Goal: Task Accomplishment & Management: Manage account settings

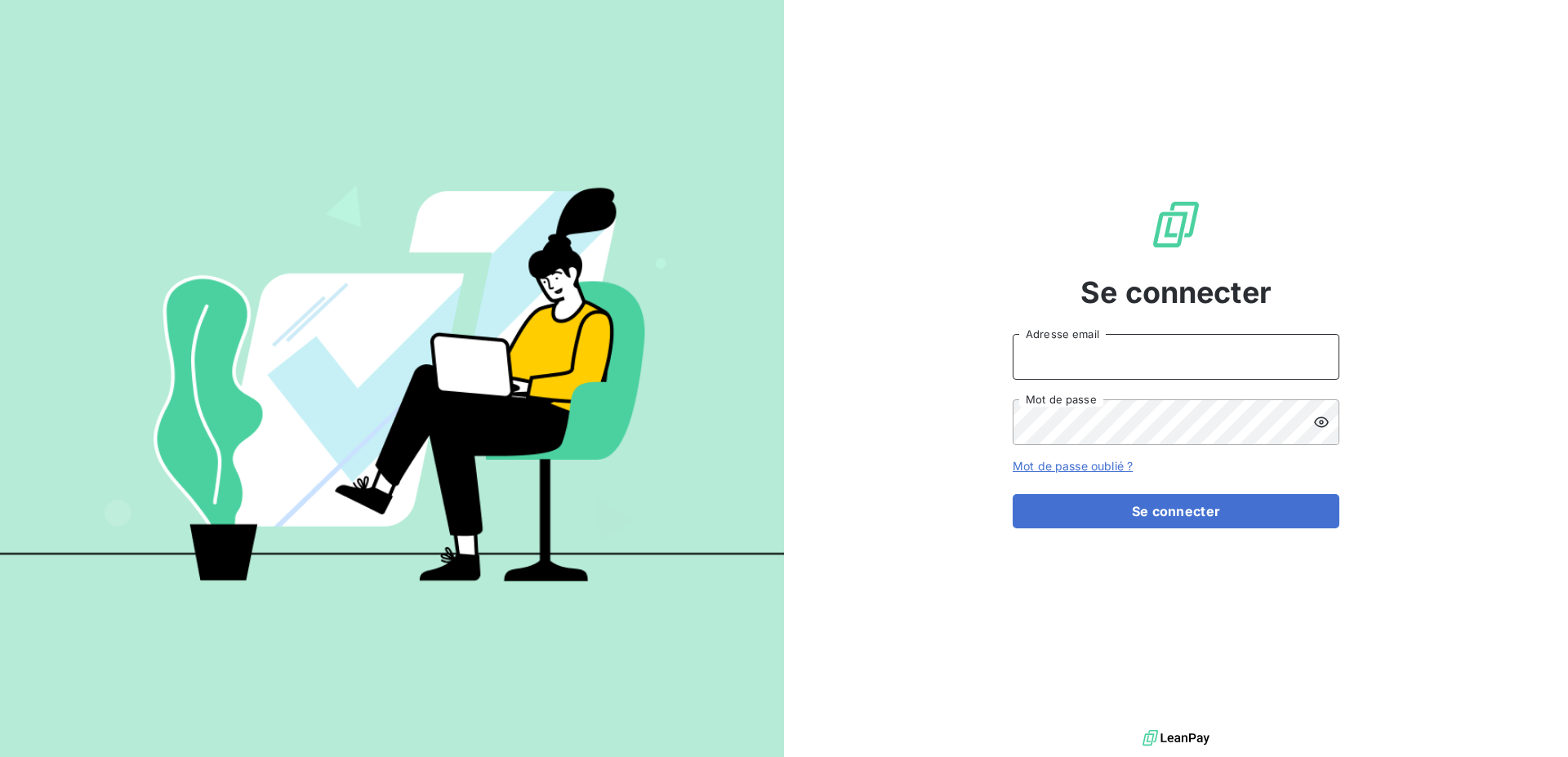
click at [1074, 359] on input "Adresse email" at bounding box center [1176, 356] width 327 height 45
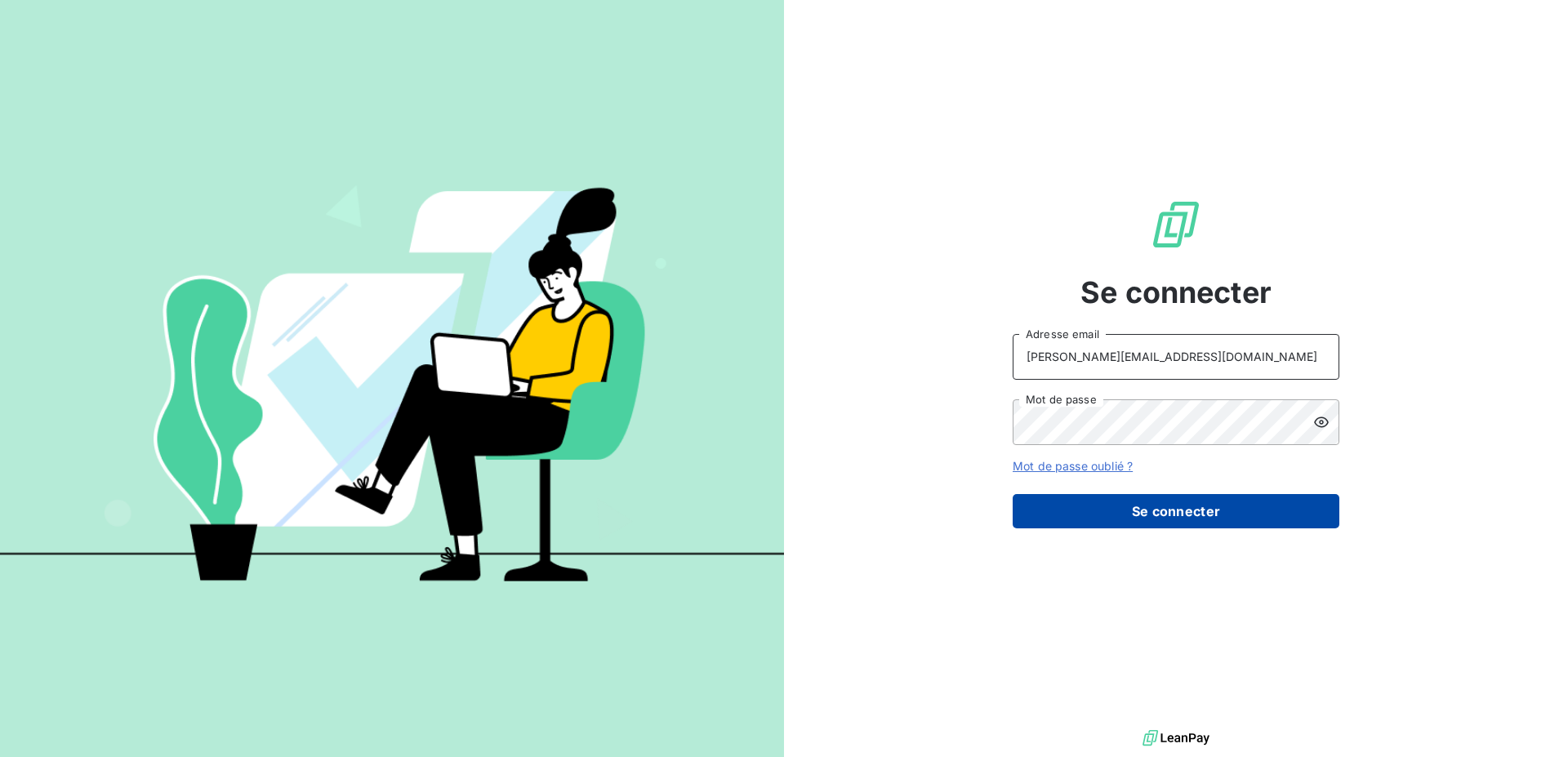
type input "[PERSON_NAME][EMAIL_ADDRESS][DOMAIN_NAME]"
click at [1111, 500] on button "Se connecter" at bounding box center [1176, 511] width 327 height 35
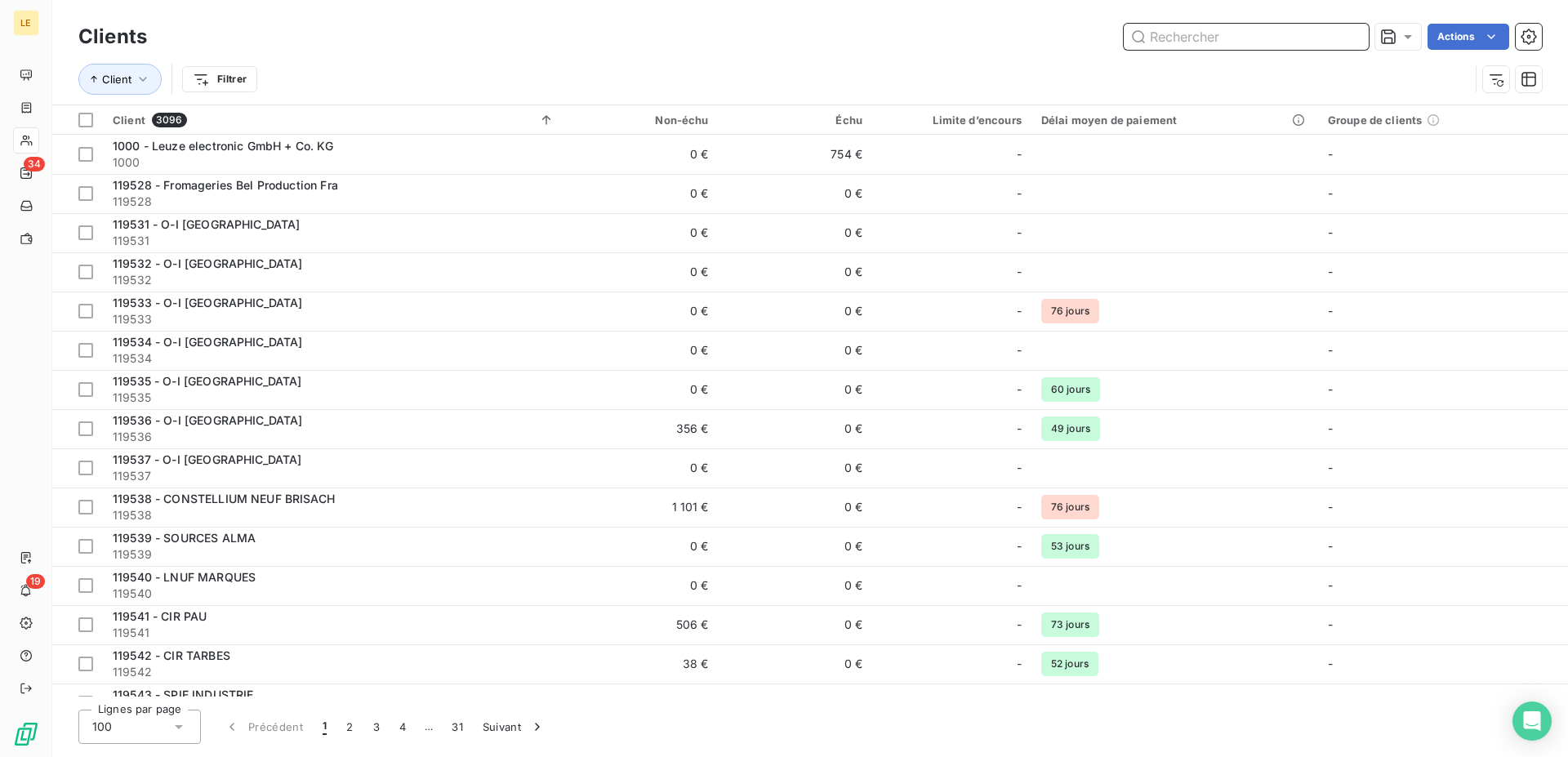
drag, startPoint x: 1238, startPoint y: 36, endPoint x: 1217, endPoint y: 28, distance: 22.5
click at [1222, 31] on input "text" at bounding box center [1246, 36] width 245 height 26
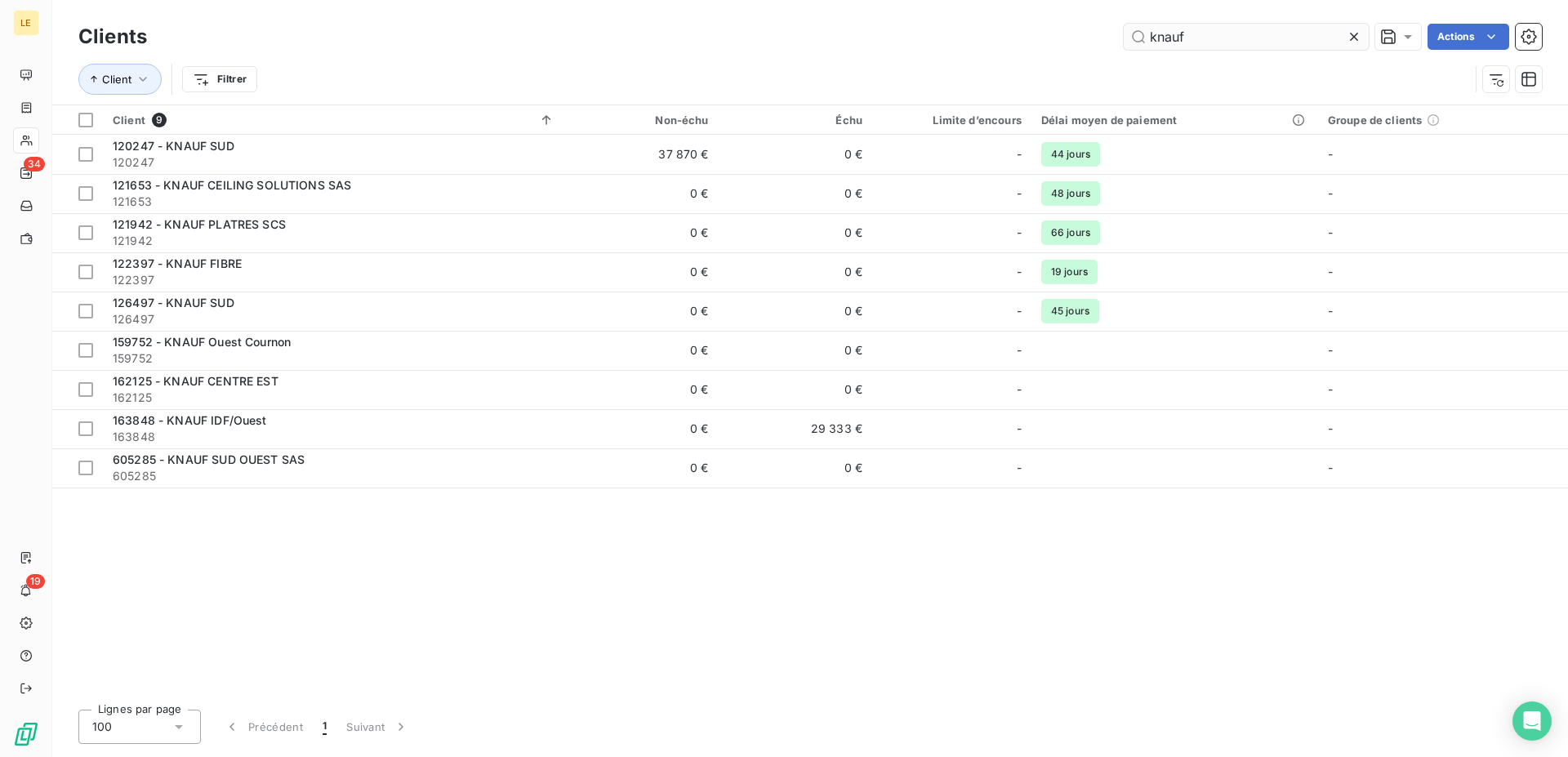
drag, startPoint x: 1276, startPoint y: 20, endPoint x: 1229, endPoint y: 36, distance: 49.6
click at [1259, 28] on div "Clients knauf Actions" at bounding box center [809, 36] width 1463 height 35
drag, startPoint x: 961, startPoint y: 36, endPoint x: 15, endPoint y: 8, distance: 946.4
click at [1124, 24] on input "knauf" at bounding box center [1246, 36] width 245 height 26
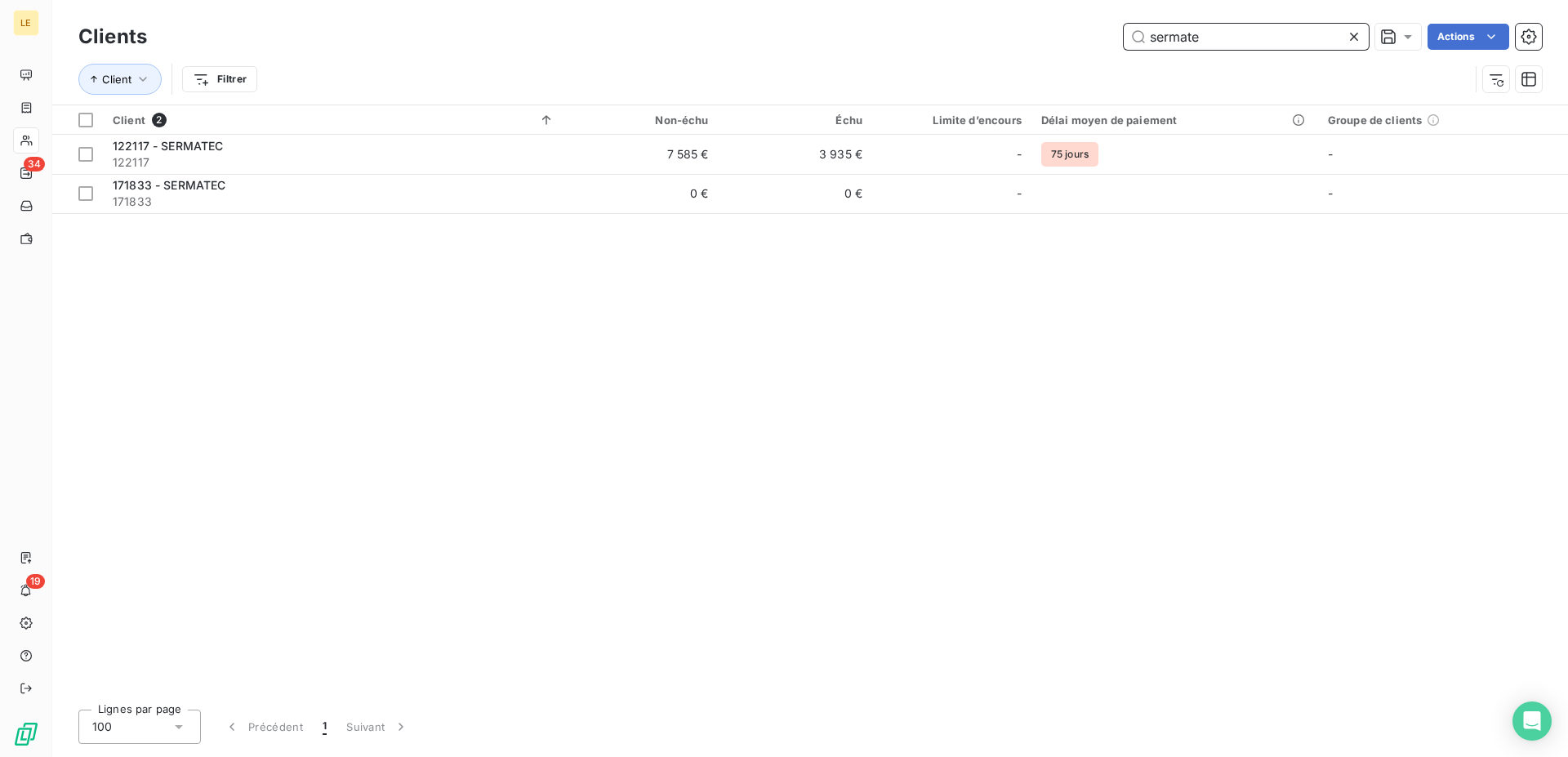
drag, startPoint x: 1224, startPoint y: 44, endPoint x: 39, endPoint y: 34, distance: 1185.0
click at [1124, 49] on input "sermate" at bounding box center [1246, 36] width 245 height 26
drag, startPoint x: 1209, startPoint y: 34, endPoint x: 251, endPoint y: 1, distance: 958.6
click at [1124, 28] on input "marceau" at bounding box center [1246, 36] width 245 height 26
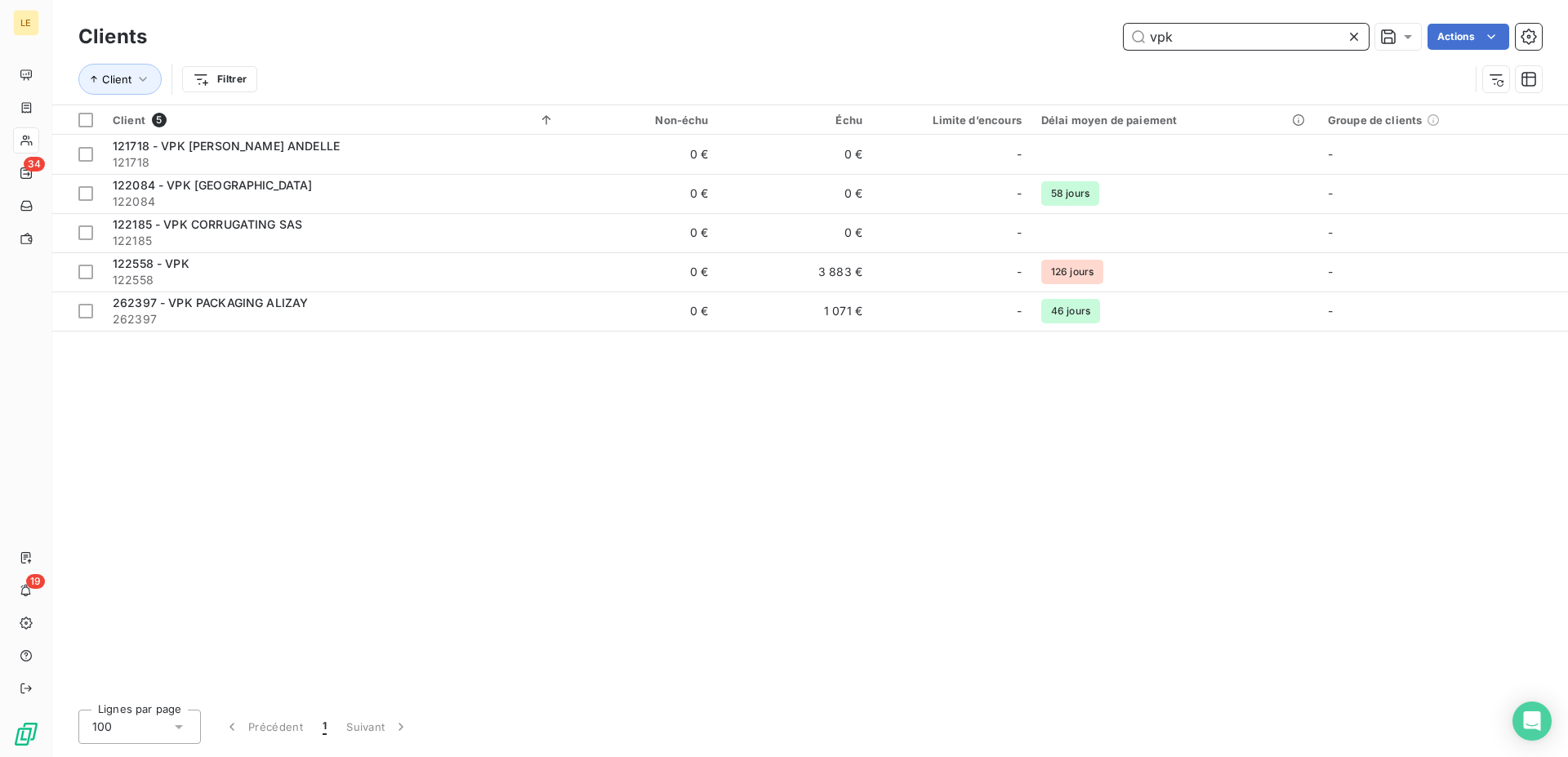
drag, startPoint x: 979, startPoint y: 40, endPoint x: 505, endPoint y: 37, distance: 474.0
click at [1124, 37] on input "vpk" at bounding box center [1246, 36] width 245 height 26
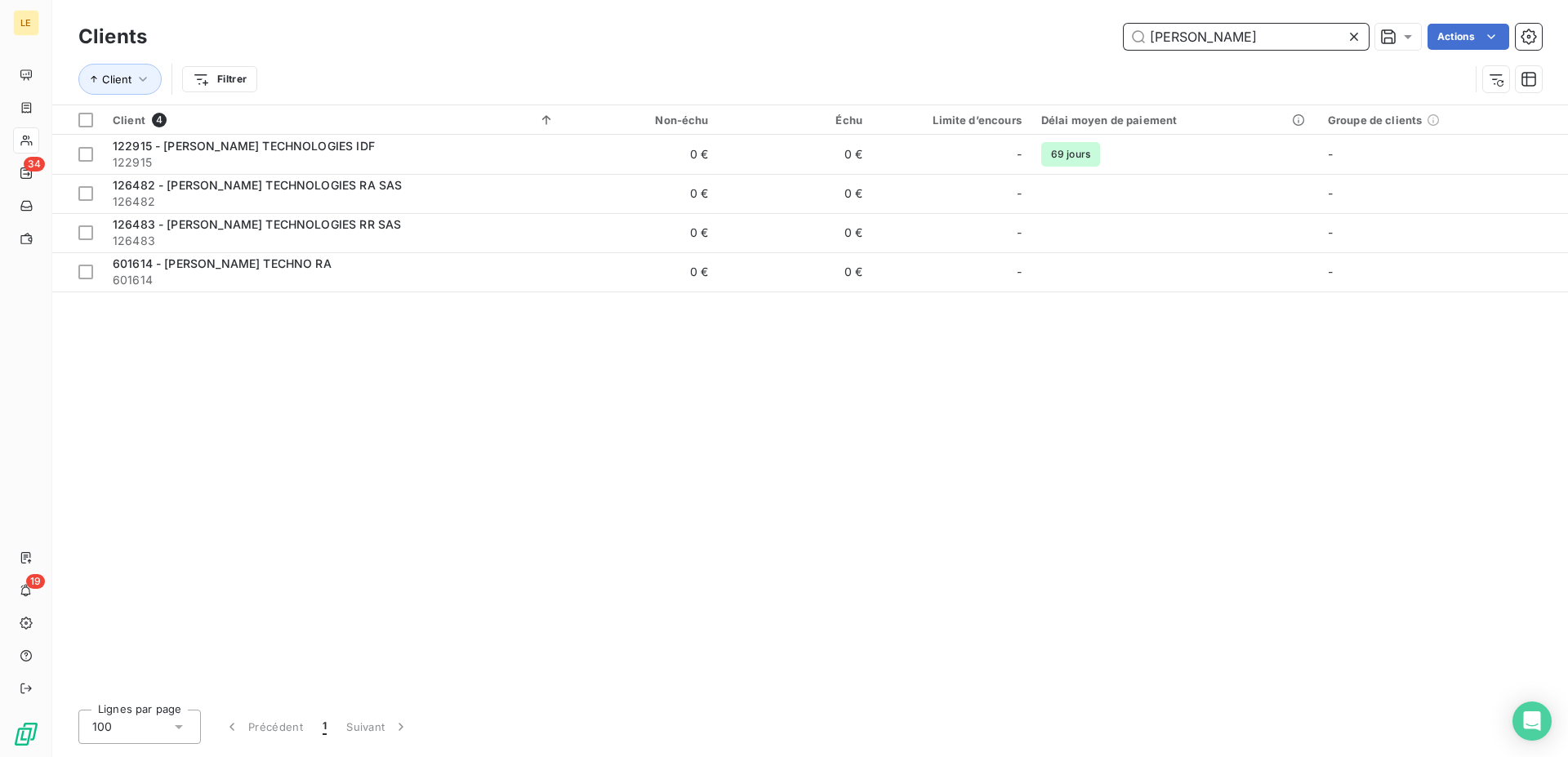
drag, startPoint x: 1179, startPoint y: 33, endPoint x: 784, endPoint y: -39, distance: 401.5
click at [1124, 24] on input "[PERSON_NAME]" at bounding box center [1246, 36] width 245 height 26
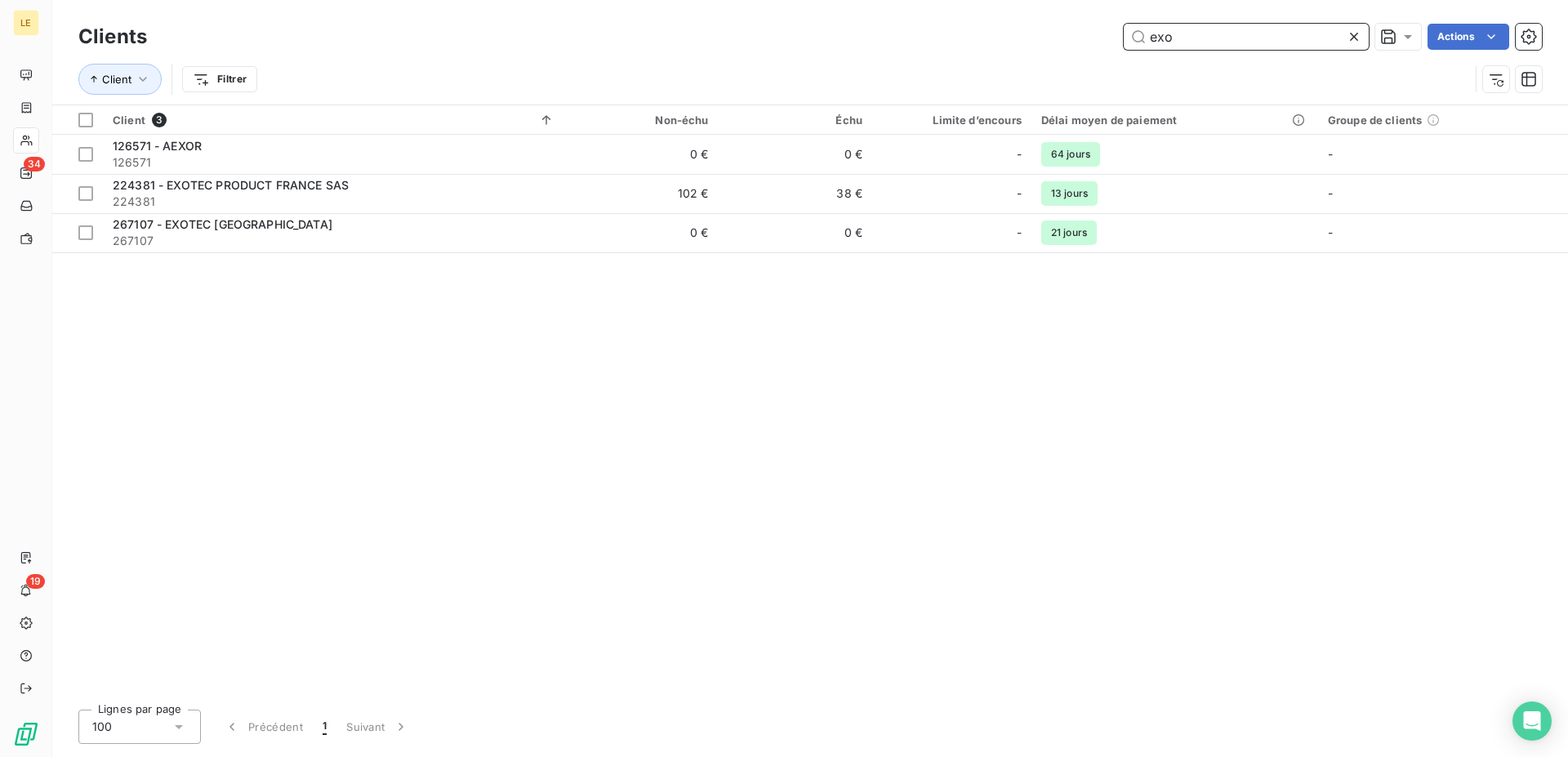
type input "exo"
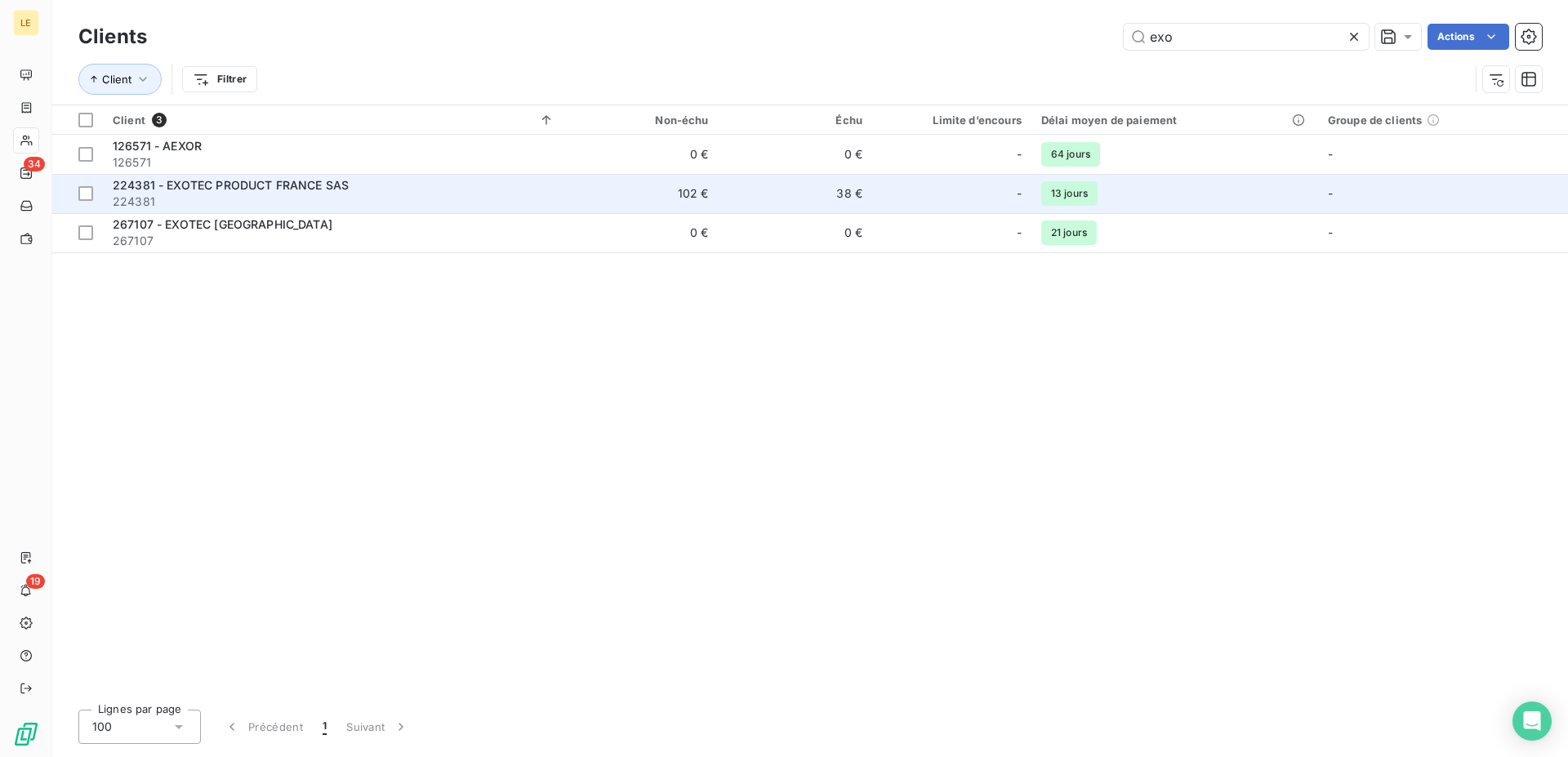
click at [314, 188] on span "224381 - EXOTEC PRODUCT FRANCE SAS" at bounding box center [231, 185] width 236 height 14
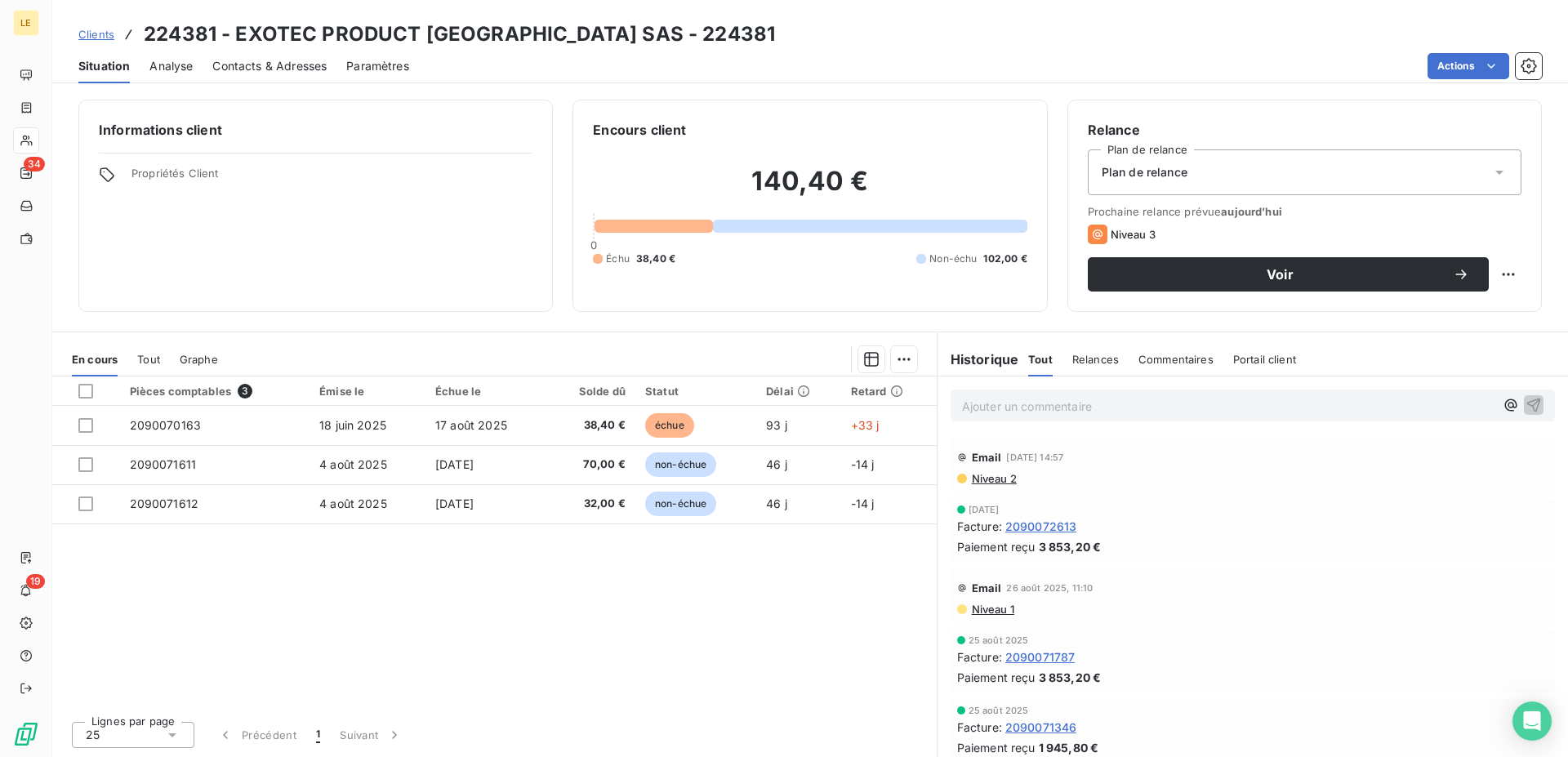
click at [903, 618] on div "Pièces comptables 3 Émise le Échue le Solde dû Statut Délai Retard 2090070163 […" at bounding box center [495, 542] width 885 height 331
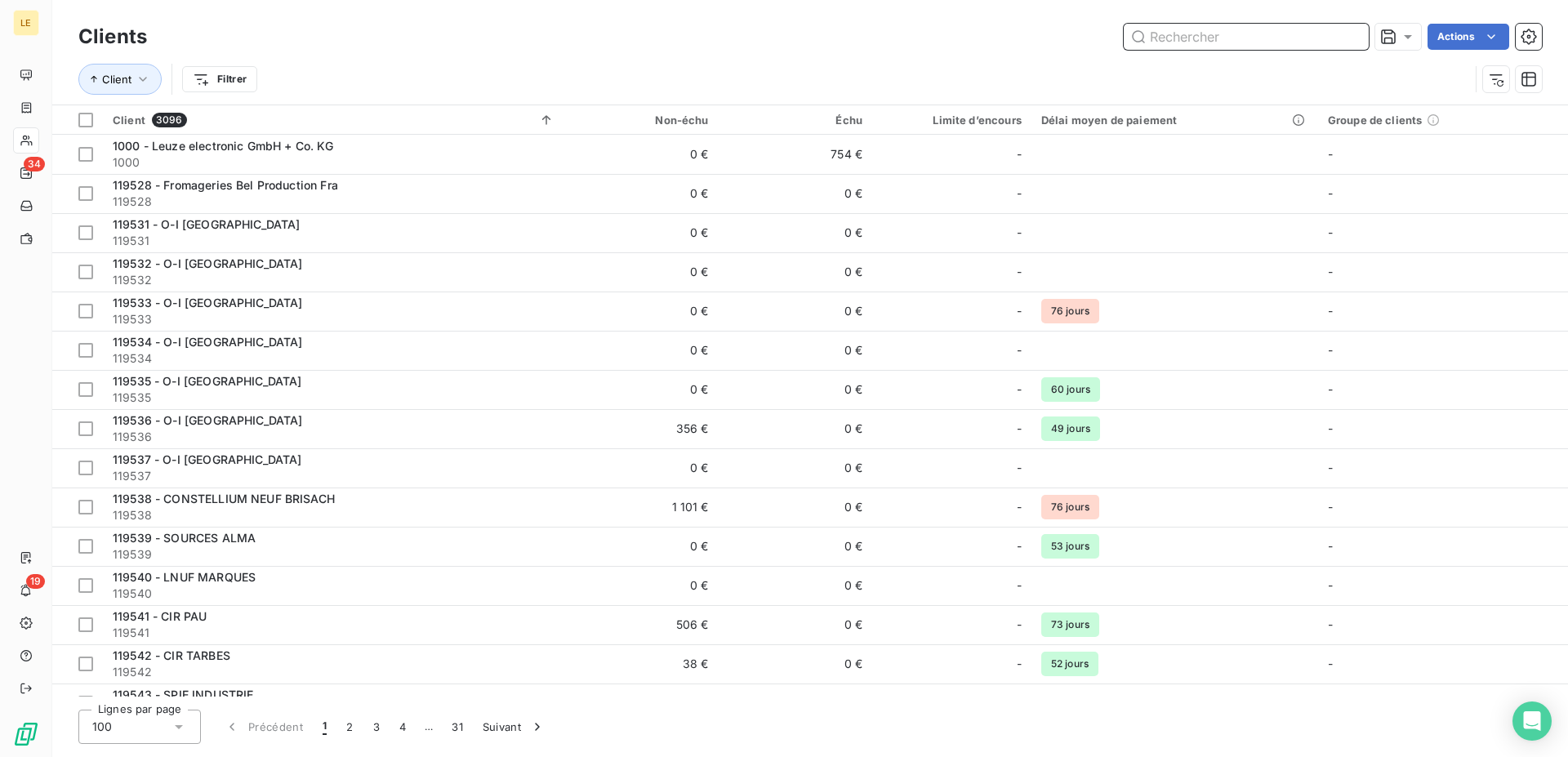
click at [1197, 37] on input "text" at bounding box center [1246, 36] width 245 height 26
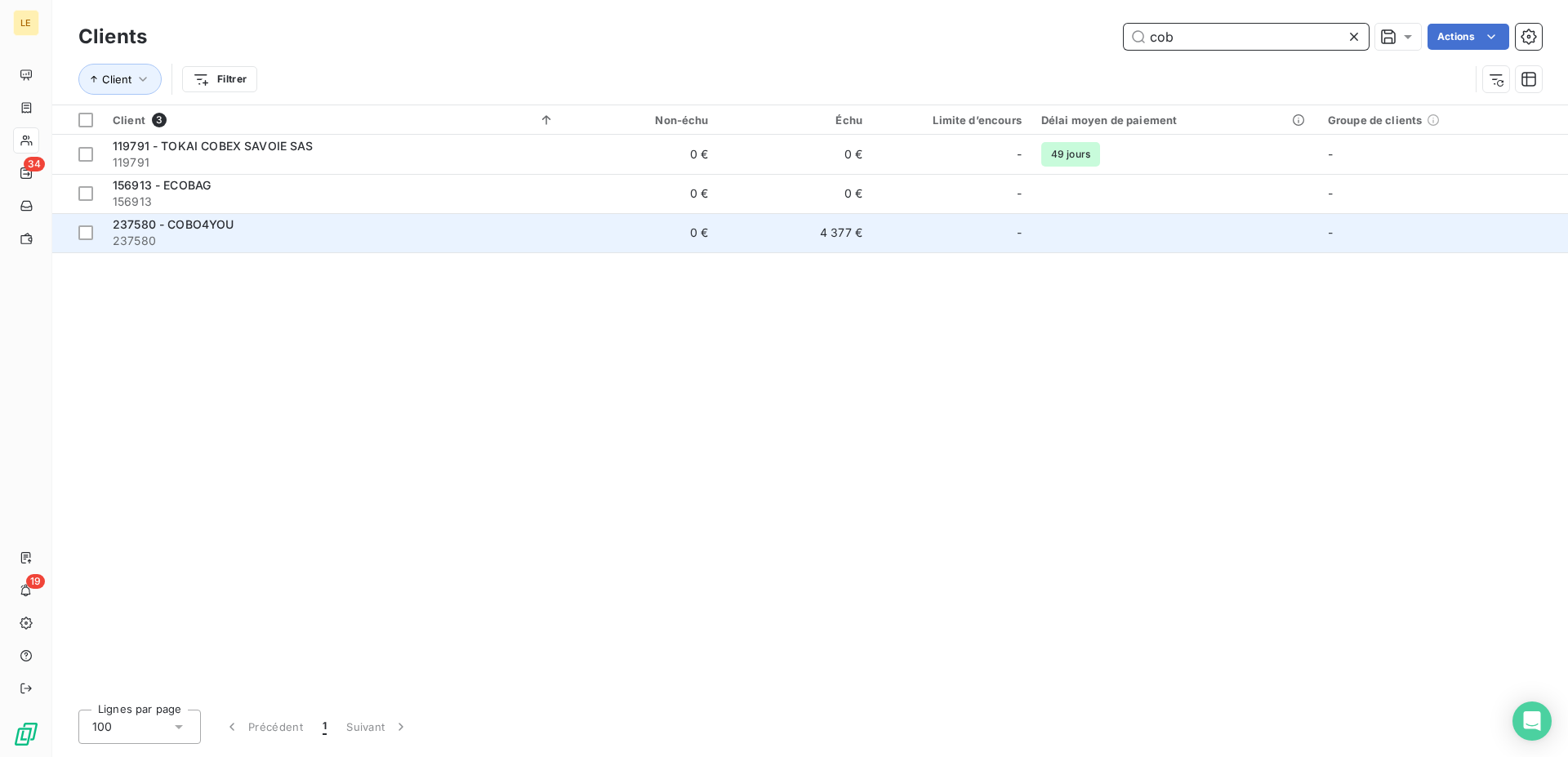
type input "cob"
click at [371, 235] on span "237580" at bounding box center [333, 241] width 442 height 16
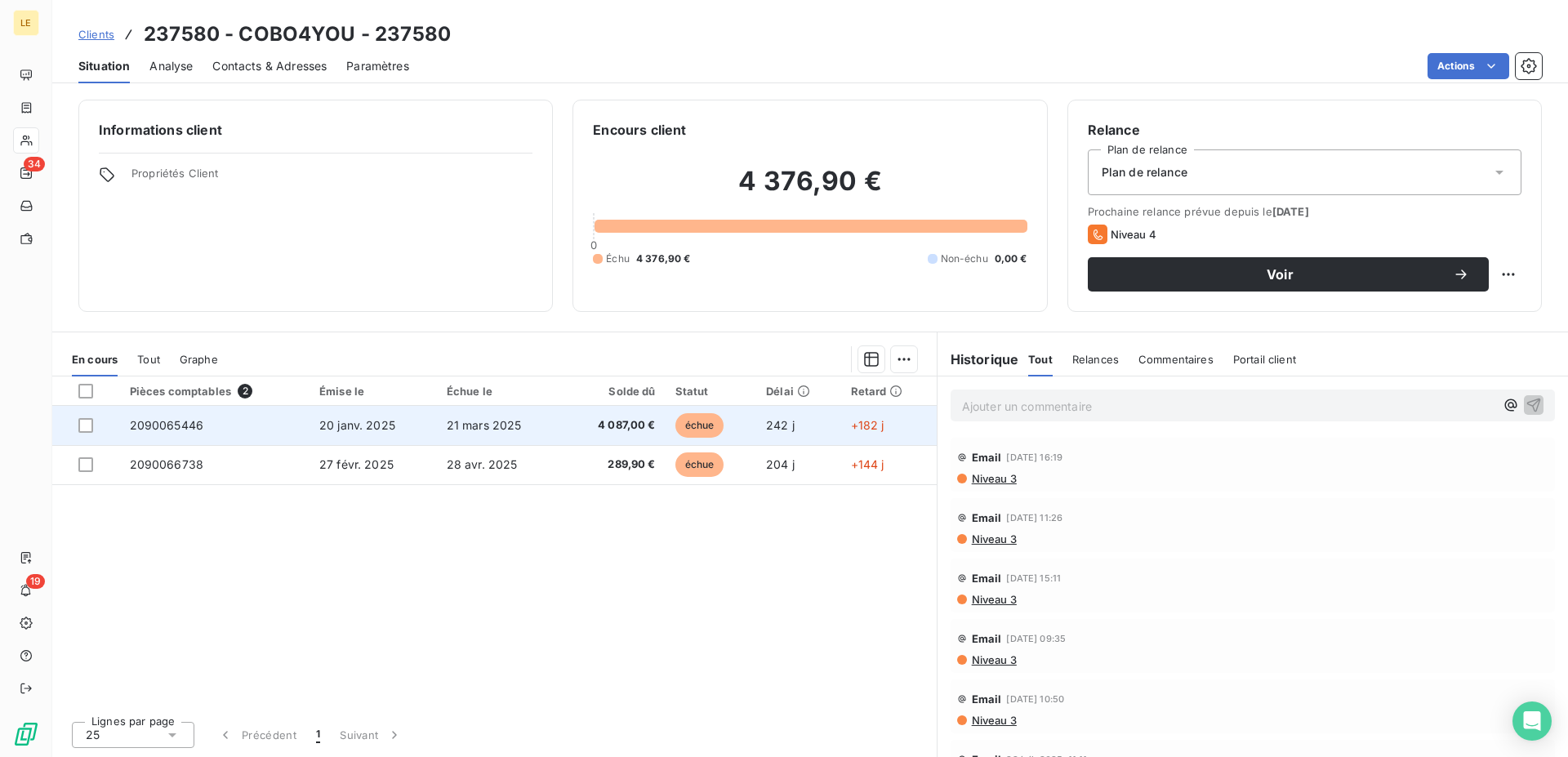
click at [795, 430] on span "242 j" at bounding box center [780, 426] width 28 height 14
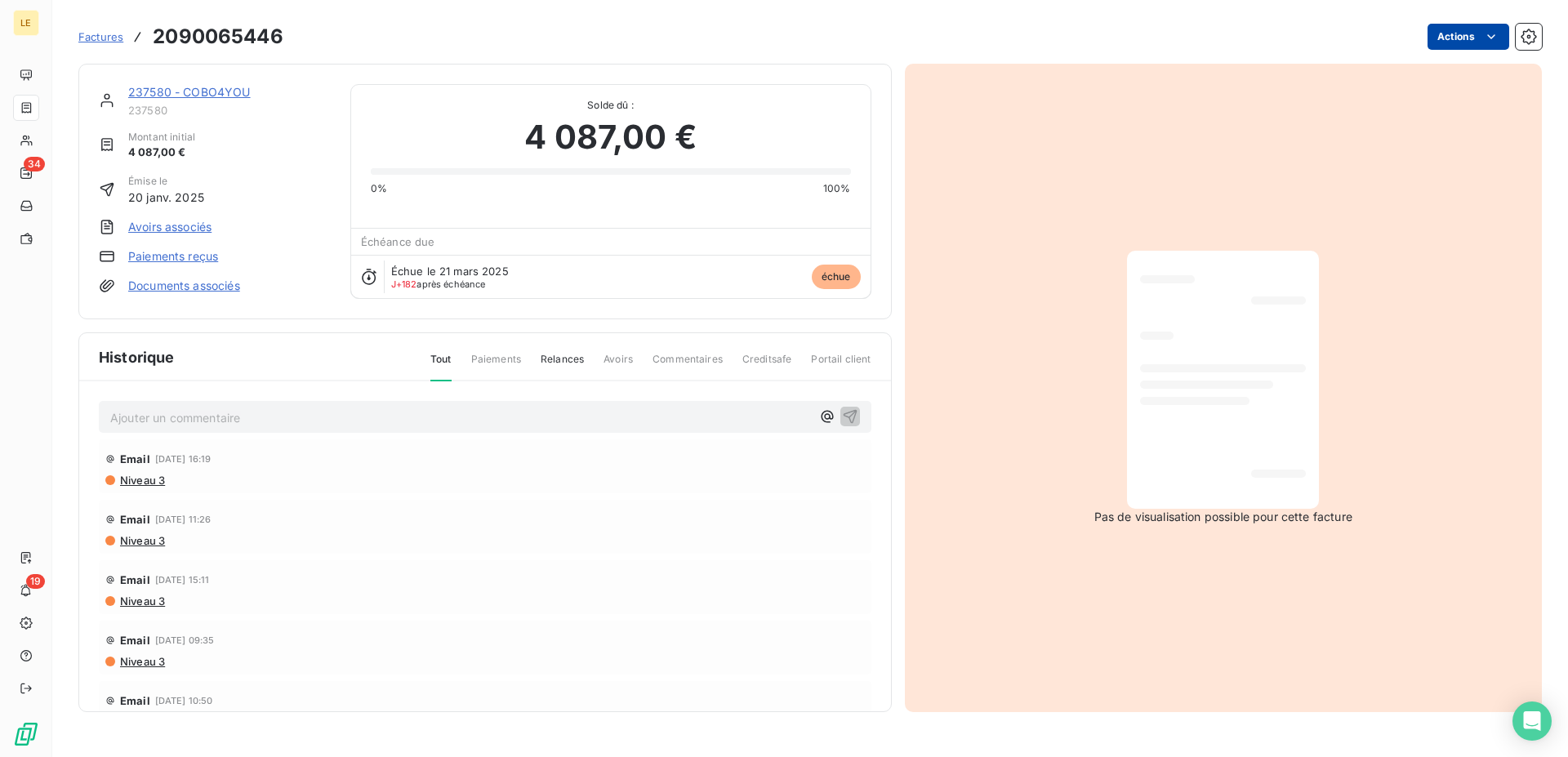
click at [1462, 39] on html "LE 34 19 Factures 2090065446 Actions 237580 - COBO4YOU 237580 Montant initial 4…" at bounding box center [784, 378] width 1568 height 757
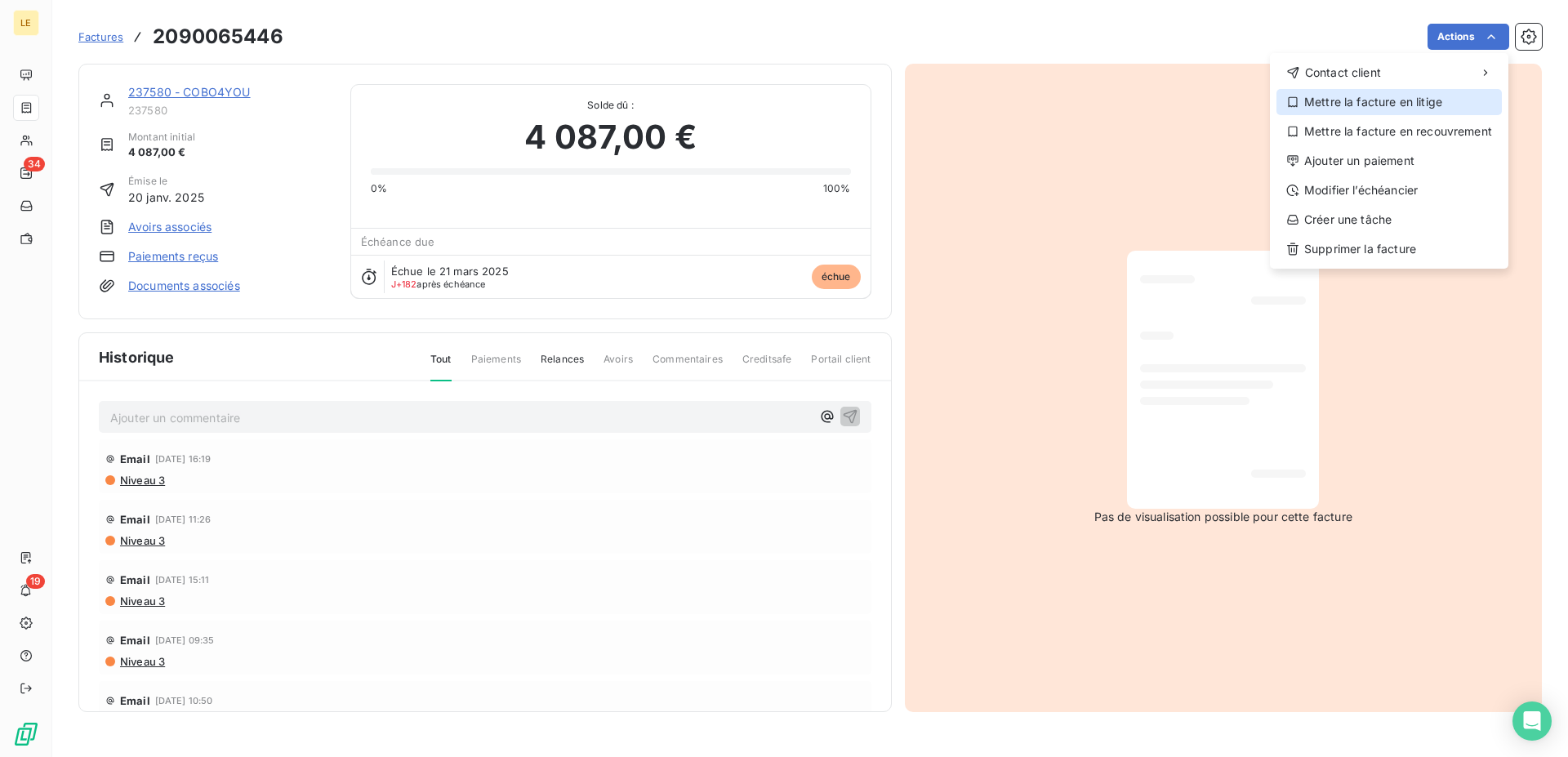
click at [1373, 109] on div "Mettre la facture en litige" at bounding box center [1389, 101] width 226 height 26
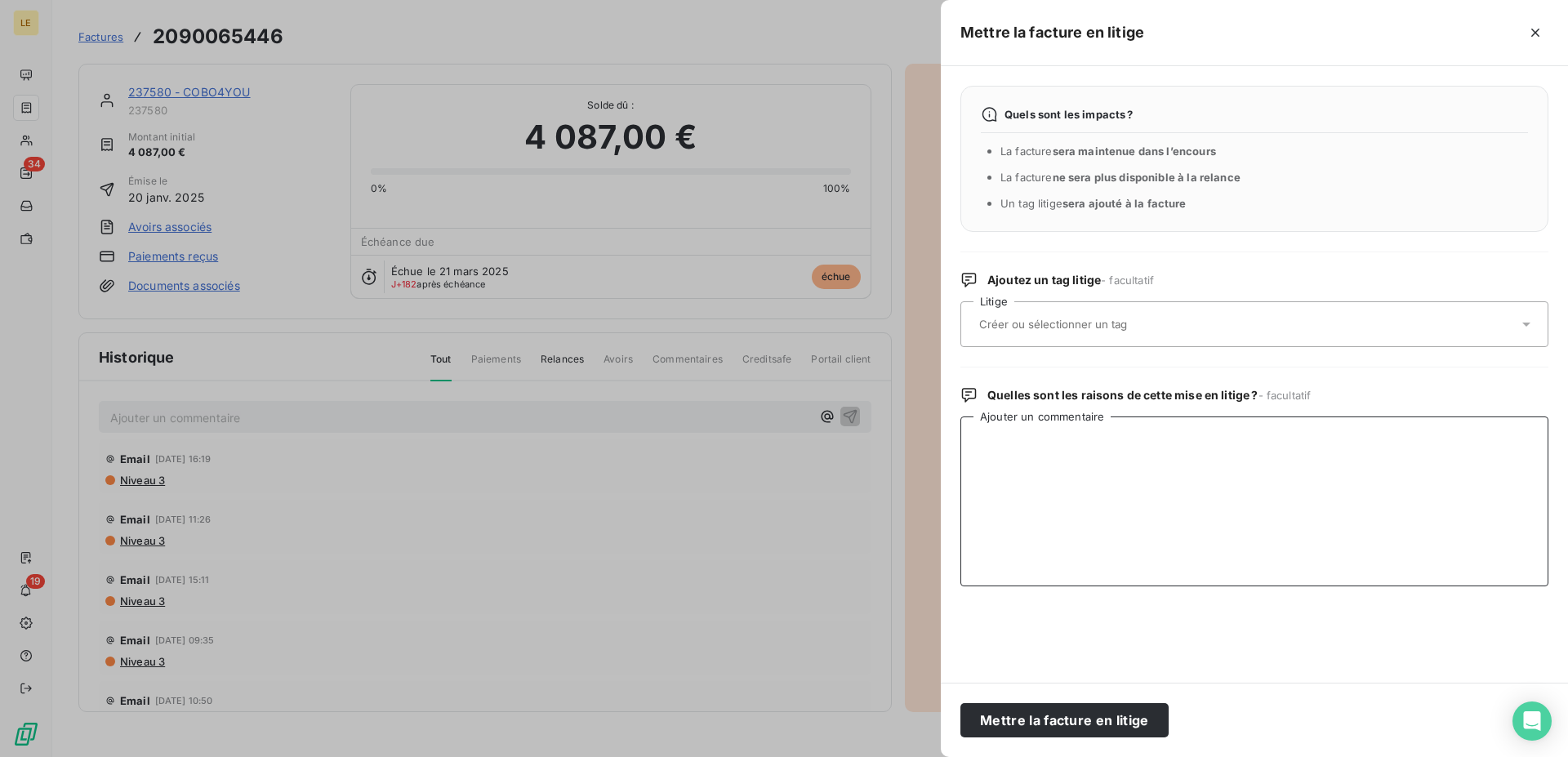
click at [1068, 444] on textarea "Ajouter un commentaire" at bounding box center [1254, 501] width 588 height 170
click at [1051, 318] on div at bounding box center [1246, 324] width 544 height 35
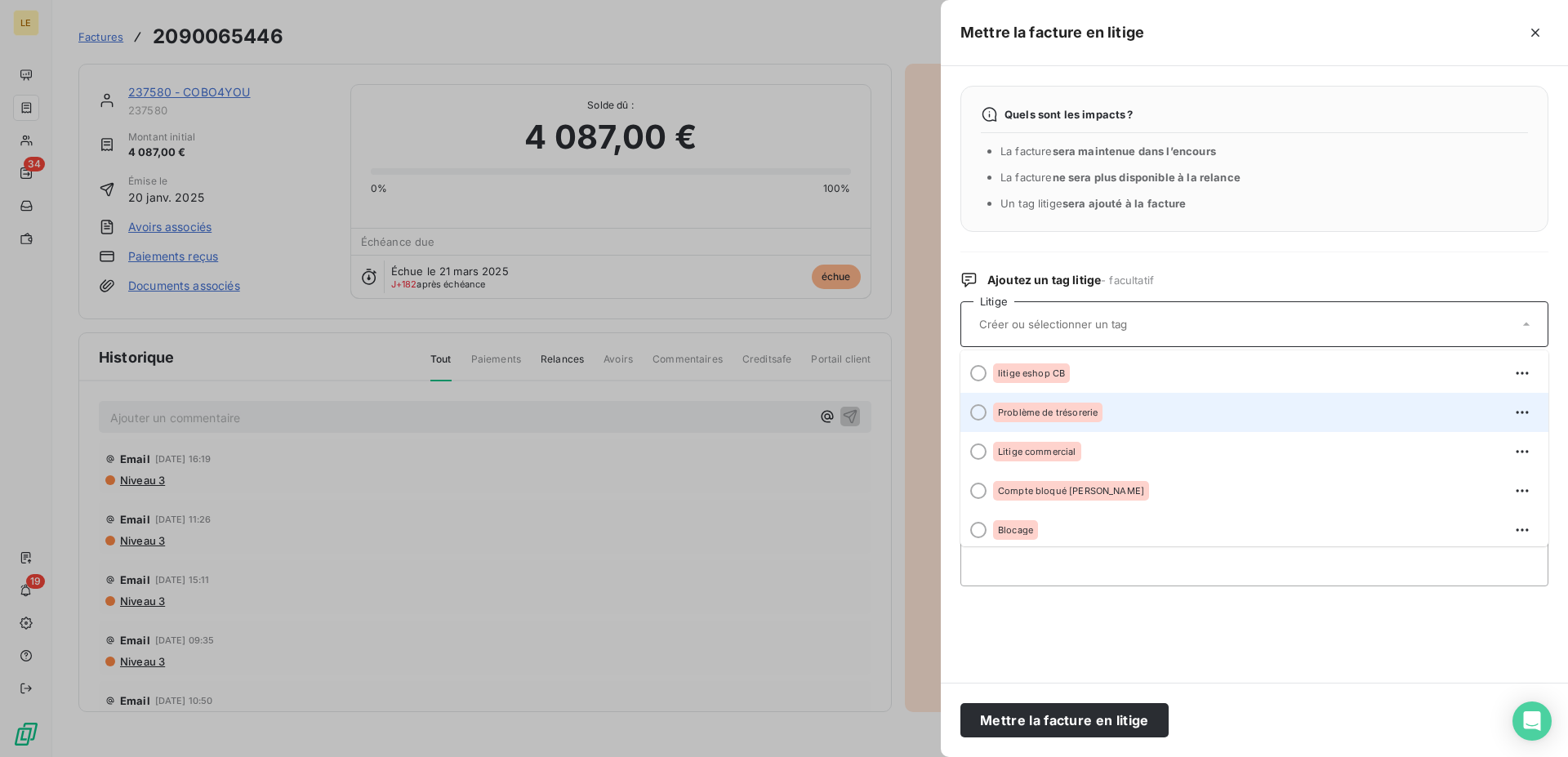
drag, startPoint x: 1054, startPoint y: 522, endPoint x: 1063, endPoint y: 415, distance: 107.4
click at [1063, 415] on ul "litige eshop CB Problème de trésorerie Litige commercial Compte bloqué ALFI ADL…" at bounding box center [1254, 448] width 588 height 196
click at [1063, 415] on span "Problème de trésorerie" at bounding box center [1047, 412] width 99 height 10
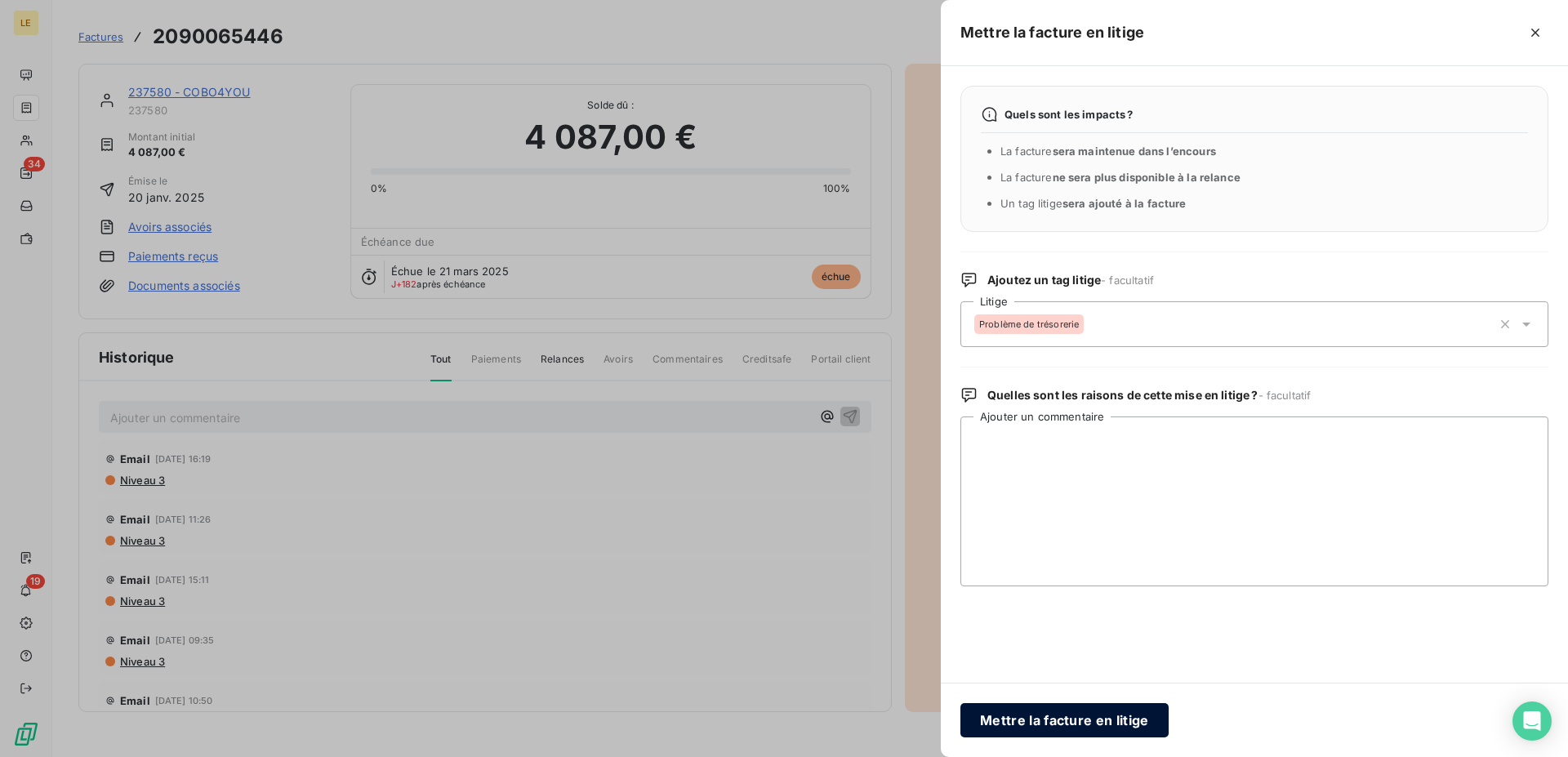
click at [1027, 715] on button "Mettre la facture en litige" at bounding box center [1064, 721] width 208 height 35
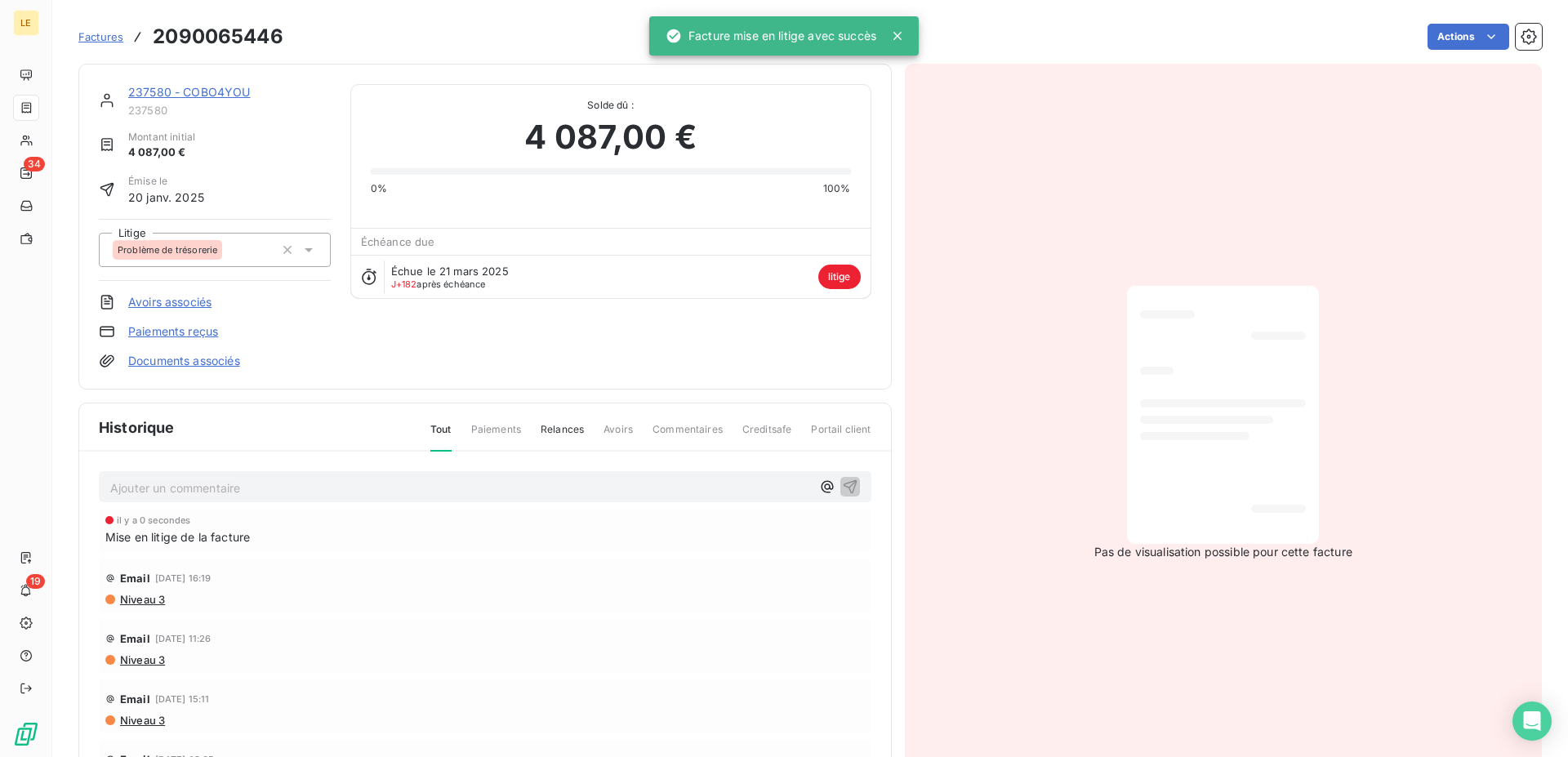
click at [230, 86] on link "237580 - COBO4YOU" at bounding box center [189, 92] width 123 height 14
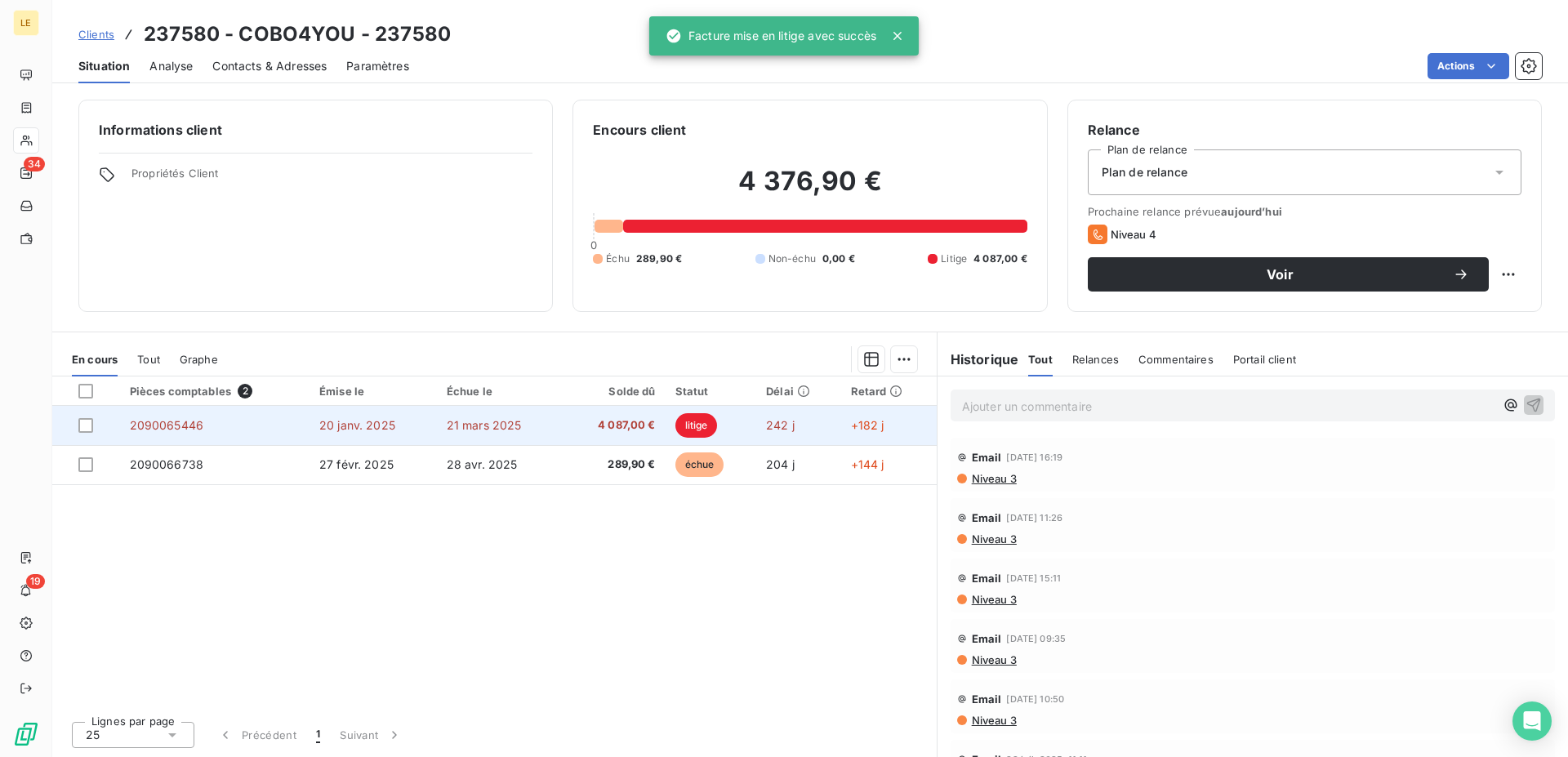
click at [724, 444] on td "litige" at bounding box center [711, 426] width 91 height 39
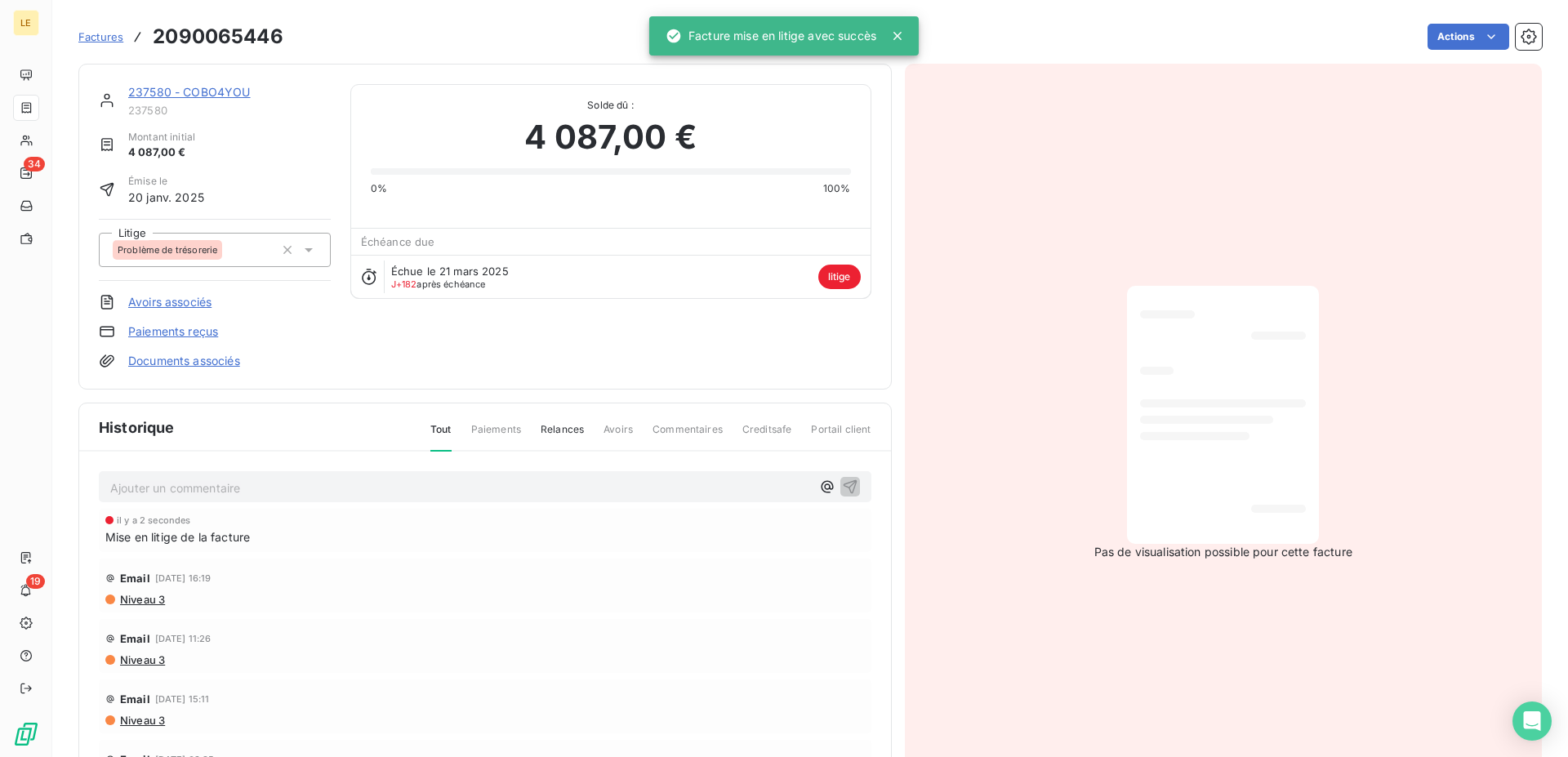
click at [175, 80] on div "237580 - COBO4YOU 237580 Montant initial 4 087,00 € Émise le 20 janv. 2025 Liti…" at bounding box center [485, 227] width 814 height 326
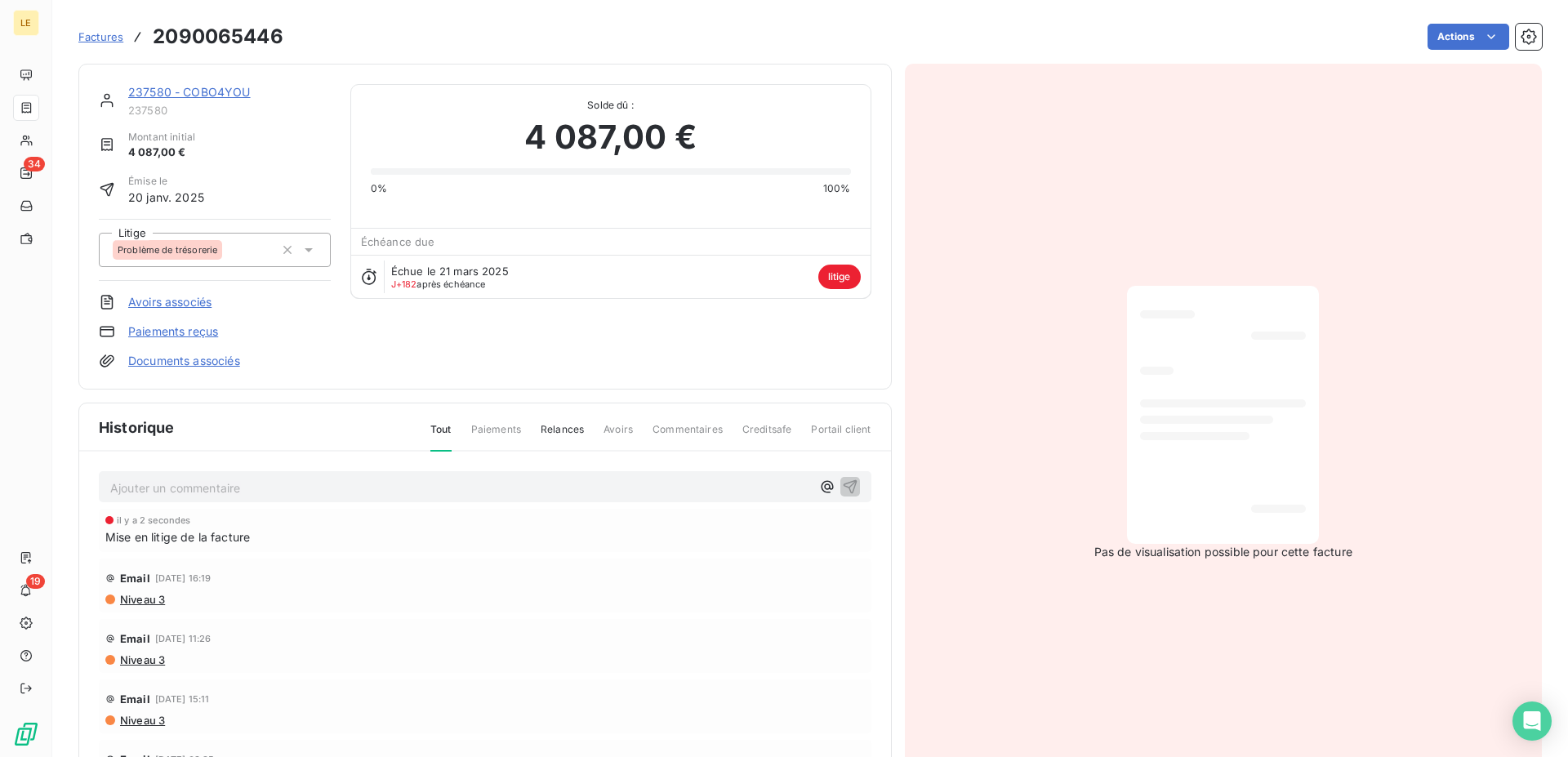
click at [167, 96] on link "237580 - COBO4YOU" at bounding box center [189, 92] width 123 height 14
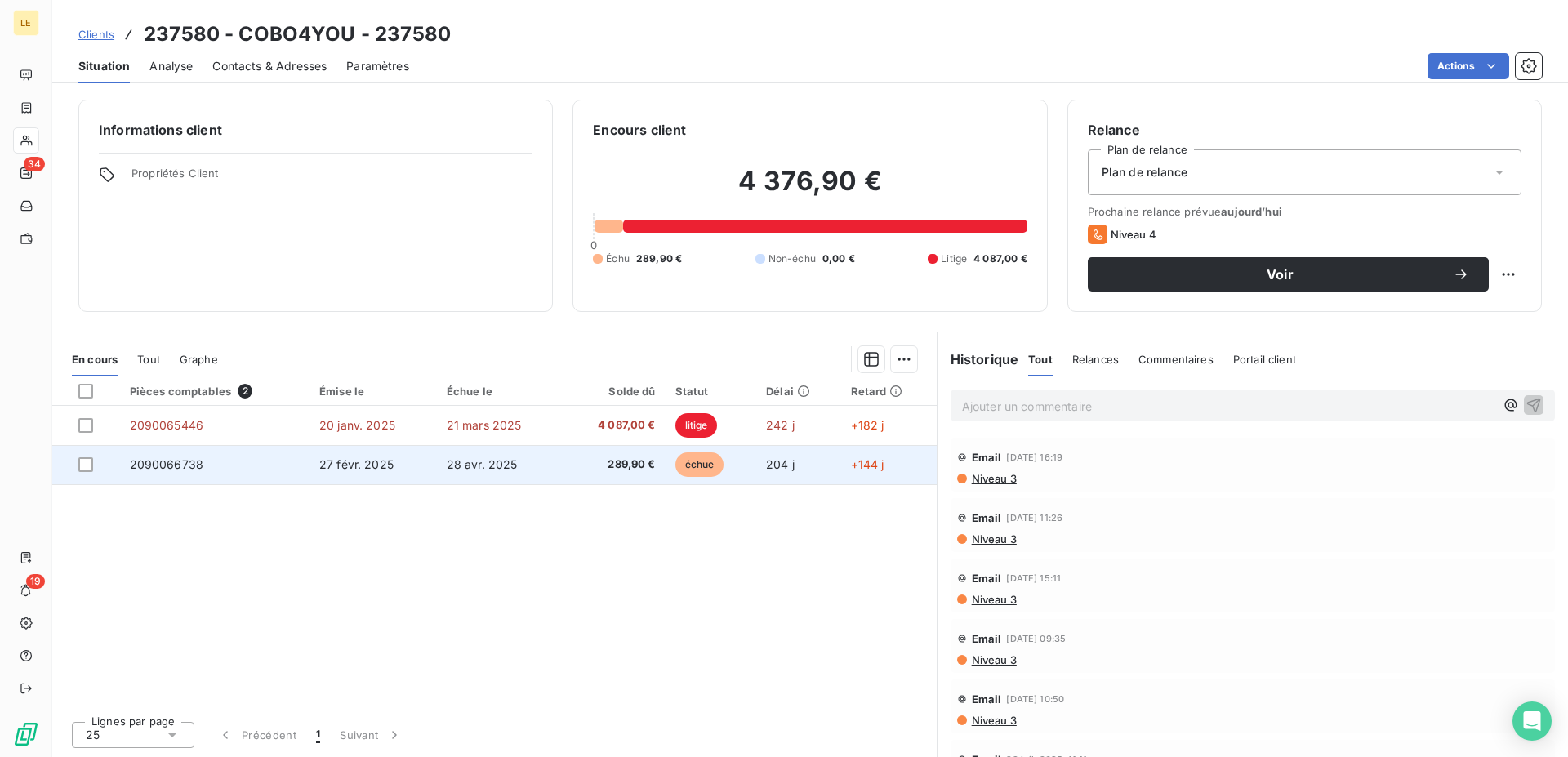
click at [616, 473] on td "289,90 €" at bounding box center [614, 465] width 103 height 39
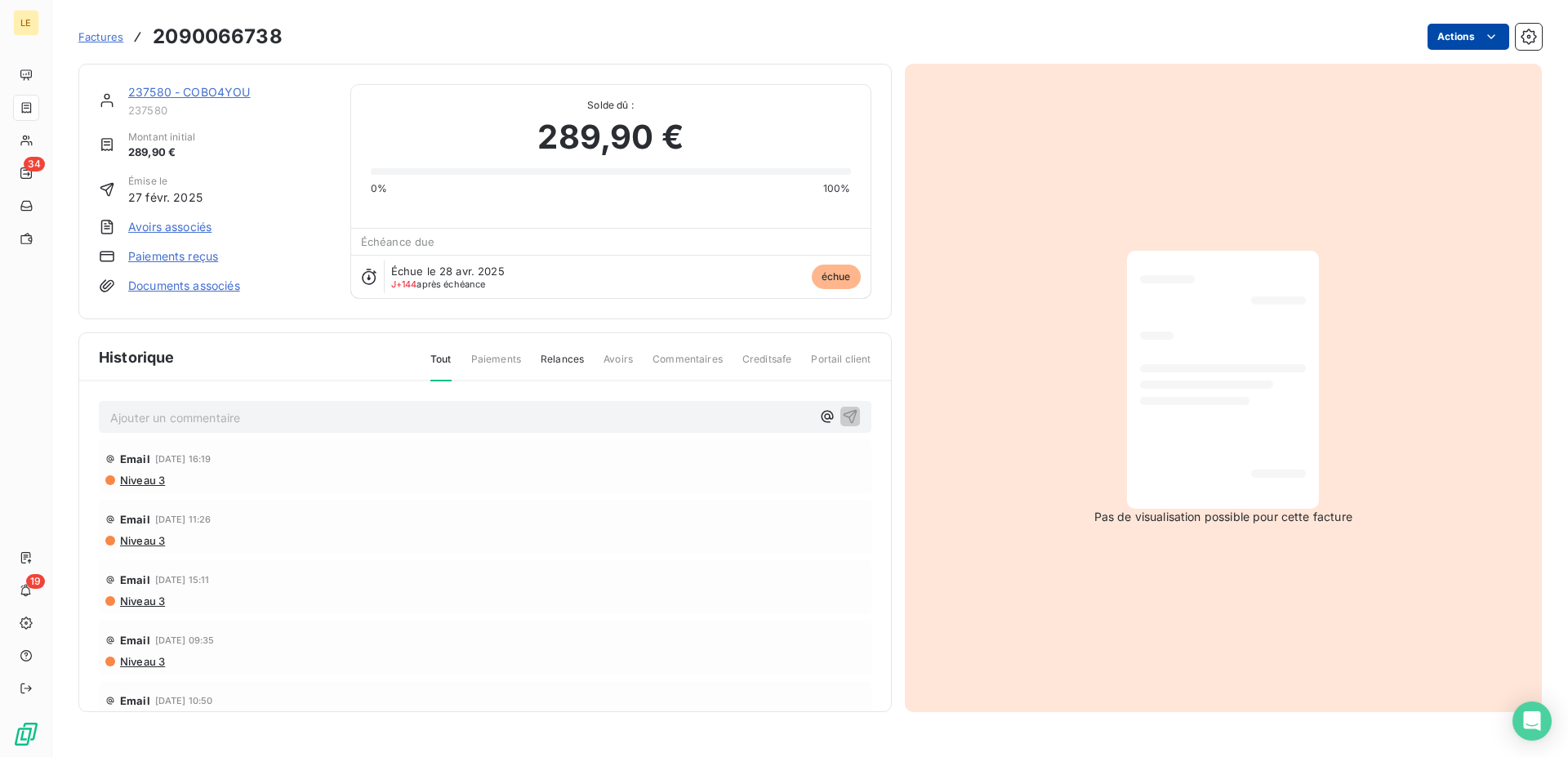
click at [1438, 47] on html "LE 34 19 Factures 2090066738 Actions 237580 - COBO4YOU 237580 Montant initial 2…" at bounding box center [784, 378] width 1568 height 757
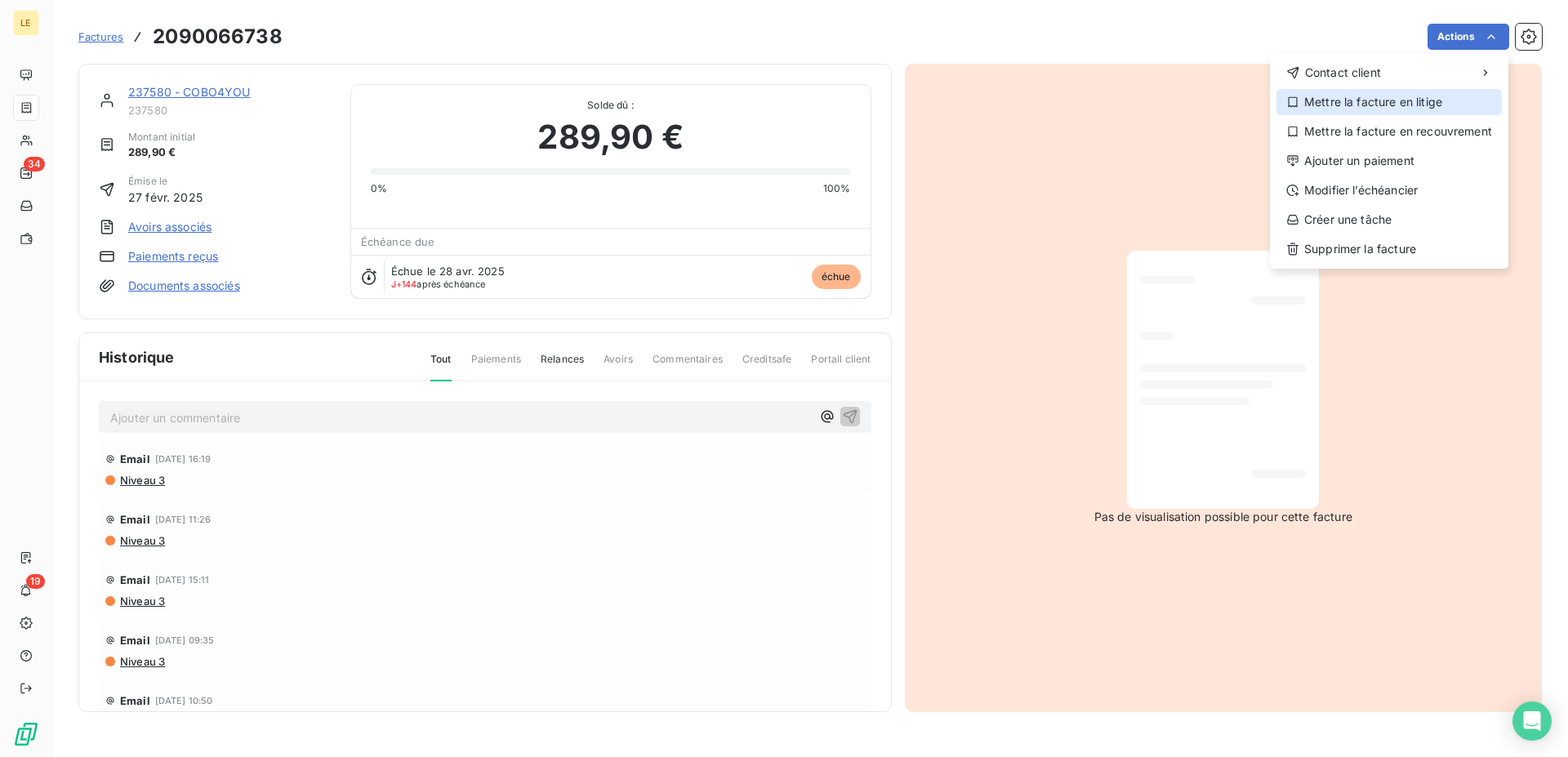
click at [1373, 103] on div "Mettre la facture en litige" at bounding box center [1389, 101] width 226 height 26
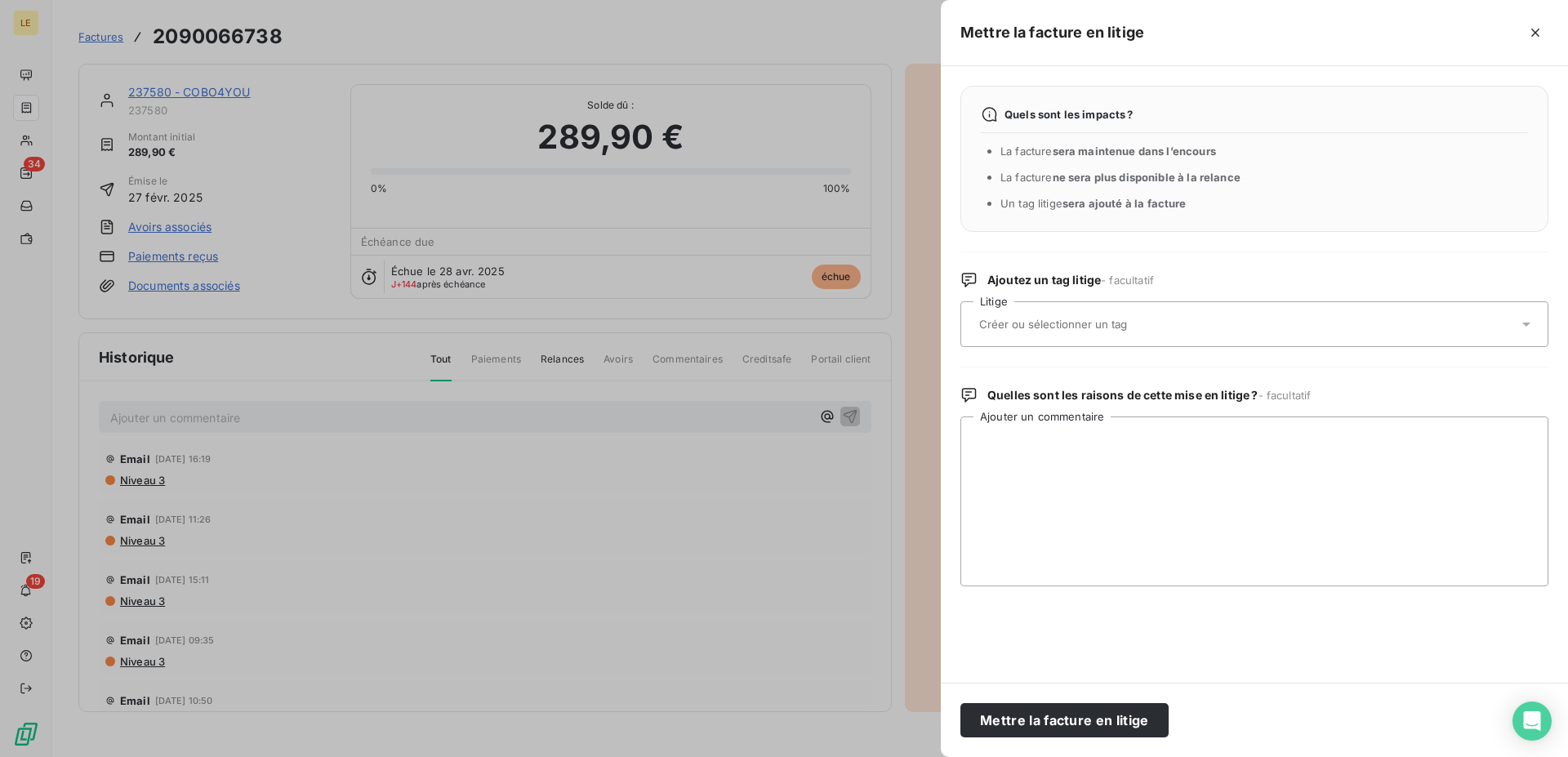
click at [1118, 318] on div at bounding box center [1246, 324] width 544 height 35
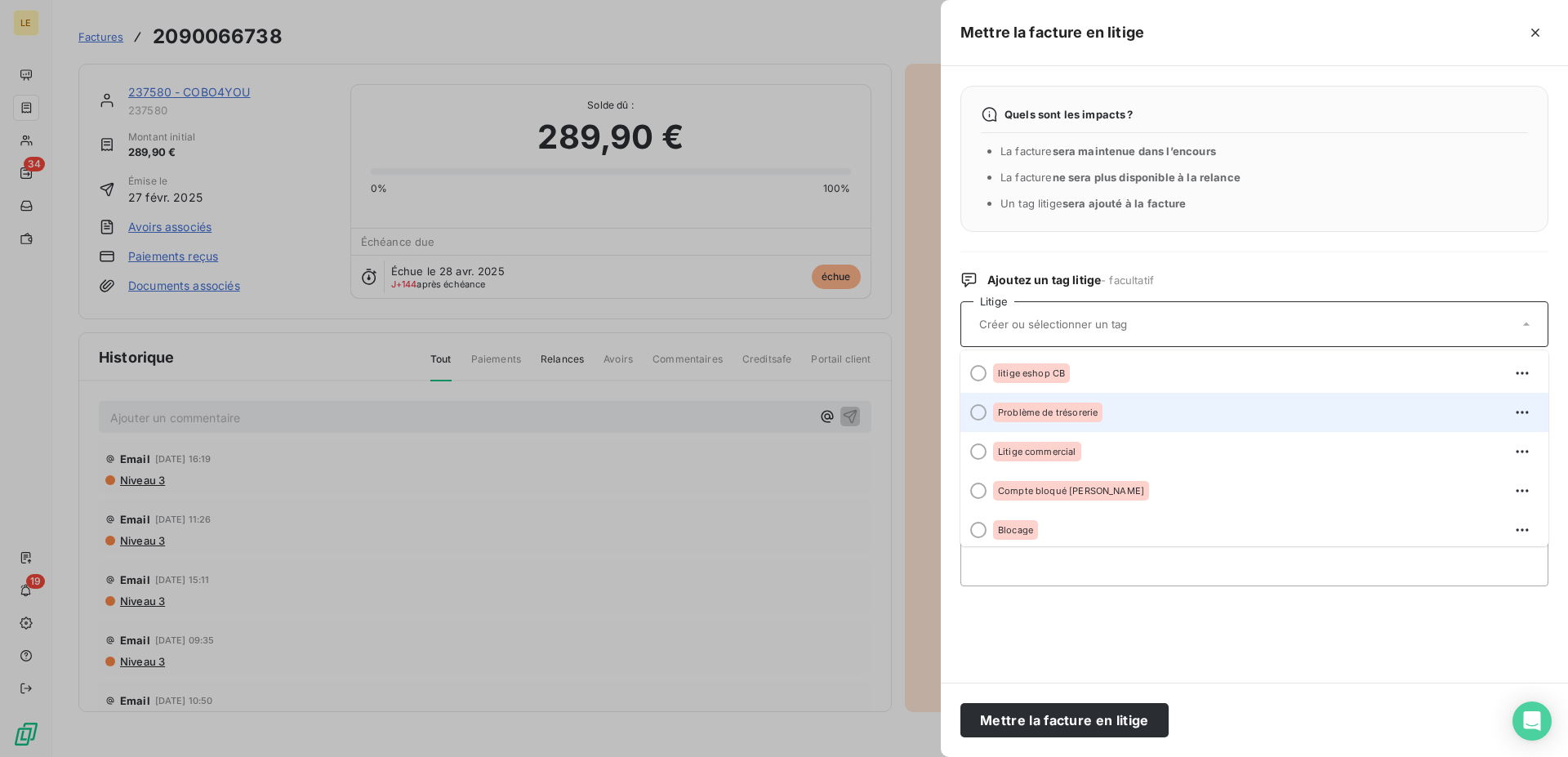
click at [1046, 415] on span "Problème de trésorerie" at bounding box center [1047, 412] width 99 height 10
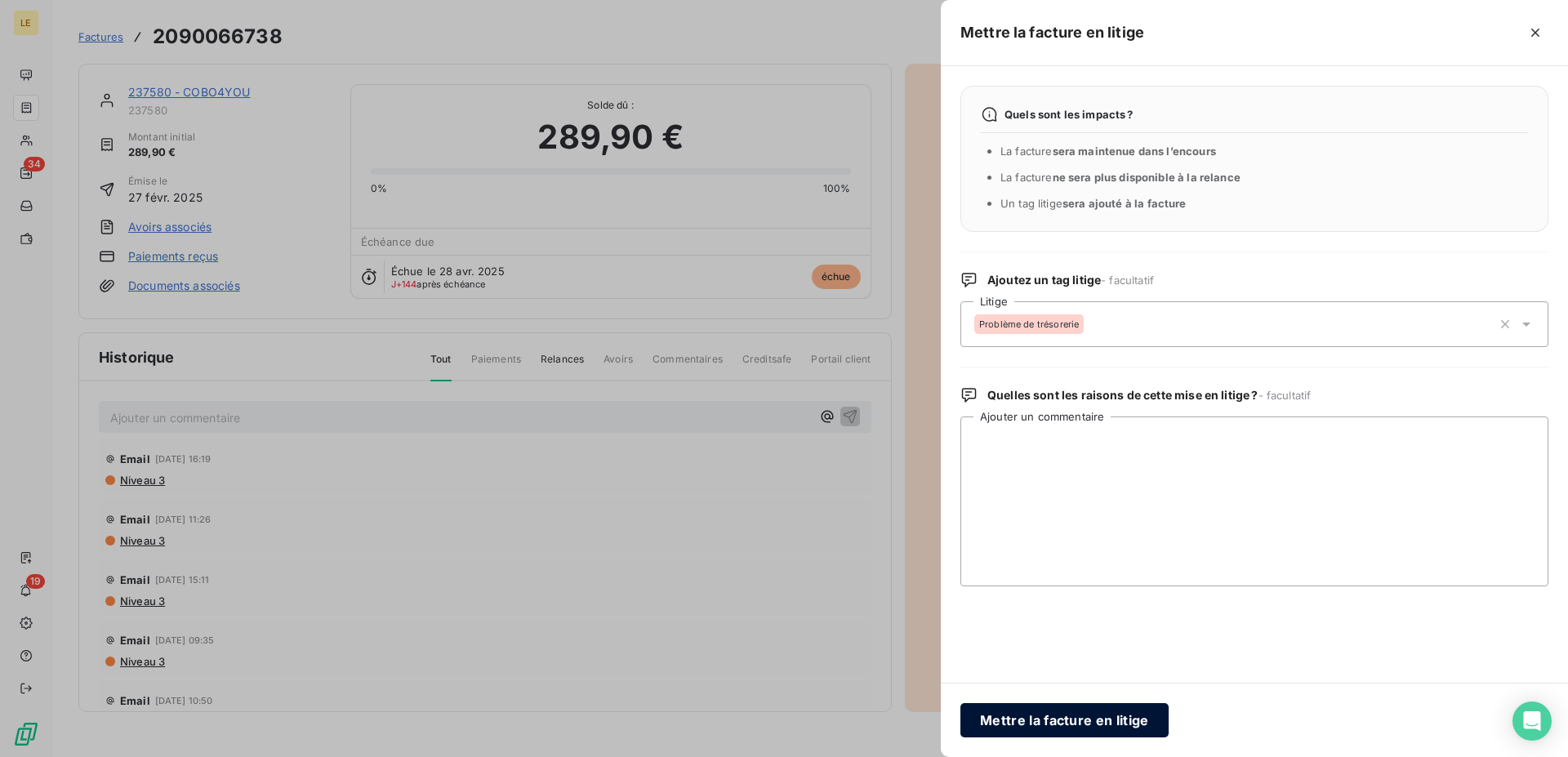
click at [1047, 722] on button "Mettre la facture en litige" at bounding box center [1064, 721] width 208 height 35
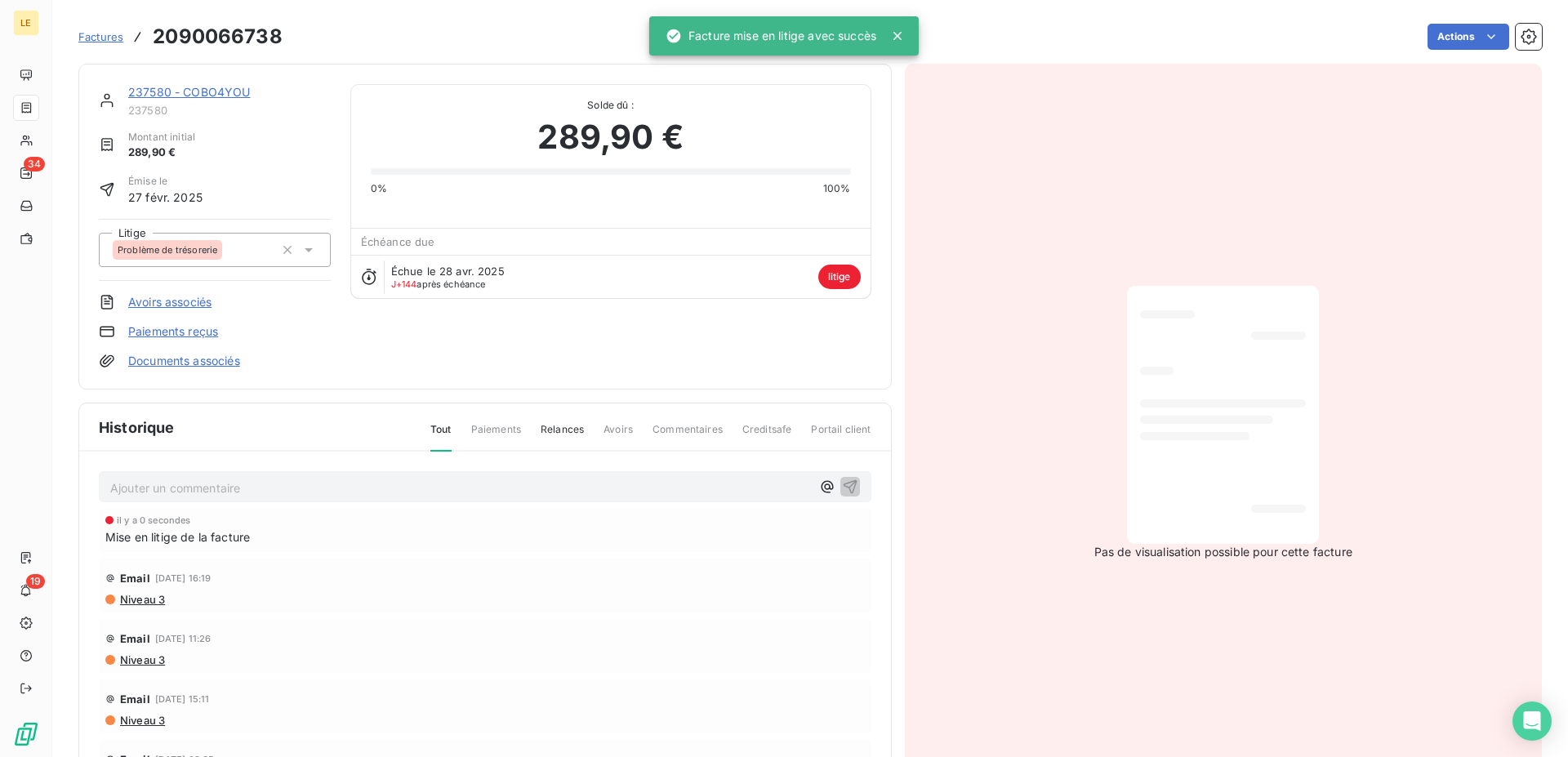
click at [442, 474] on div "Ajouter un commentaire ﻿" at bounding box center [485, 487] width 773 height 32
click at [181, 479] on p "Ajouter un commentaire ﻿" at bounding box center [460, 488] width 701 height 20
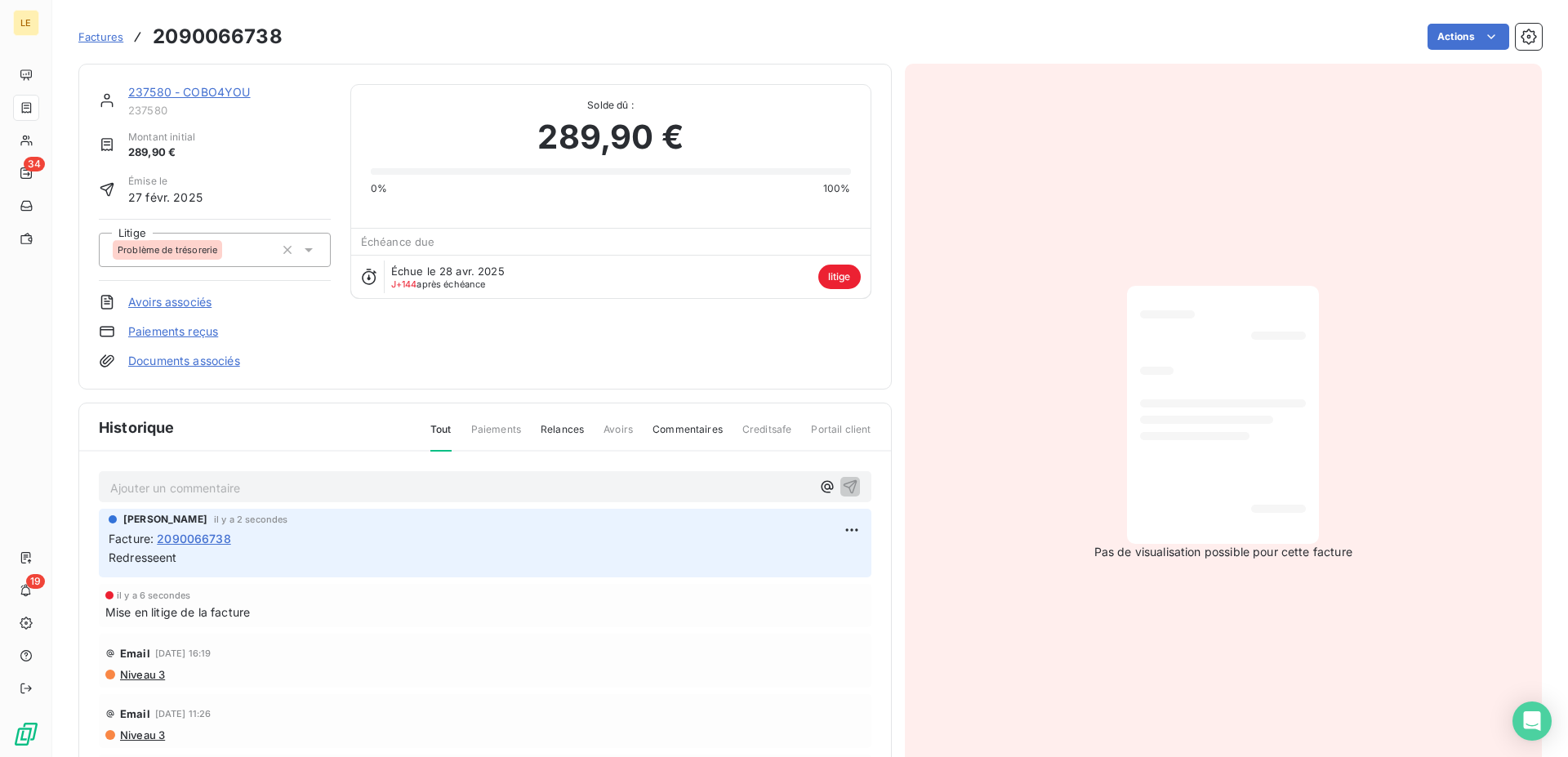
click at [180, 567] on p "Redresseent" at bounding box center [485, 558] width 753 height 19
click at [148, 567] on p "Redresseent" at bounding box center [485, 558] width 753 height 19
click at [159, 564] on span "Redresseent" at bounding box center [142, 558] width 68 height 14
click at [848, 536] on div "Christelle PLOMPEN il y a 2 secondes Facture : 2090066738 Redresseent" at bounding box center [485, 543] width 773 height 68
click at [839, 536] on html "LE 34 19 Factures 2090066738 Actions 237580 - COBO4YOU 237580 Montant initial 2…" at bounding box center [784, 378] width 1568 height 757
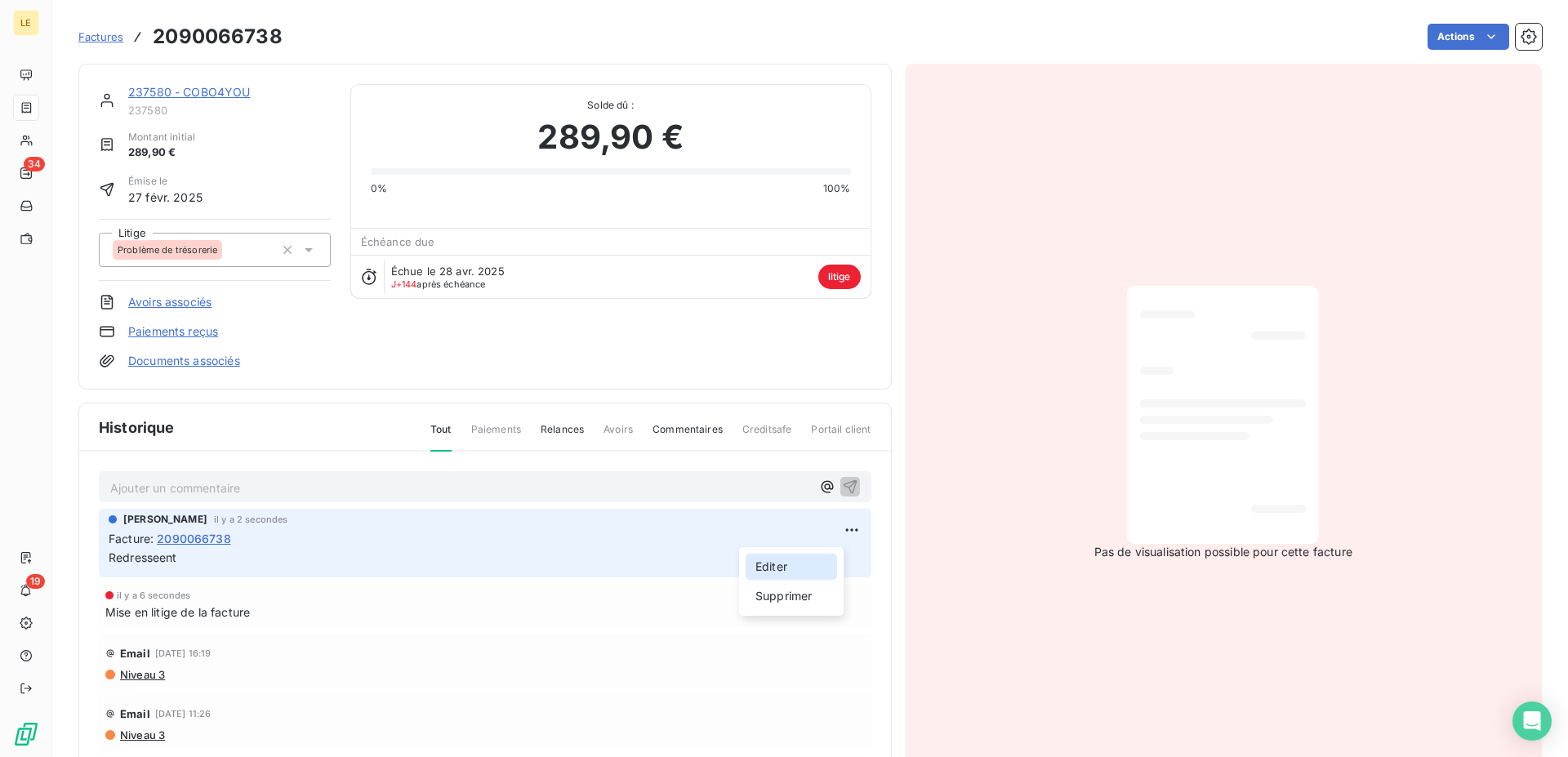
click at [784, 569] on div "Editer" at bounding box center [791, 566] width 92 height 26
click at [107, 32] on span "Factures" at bounding box center [100, 36] width 45 height 13
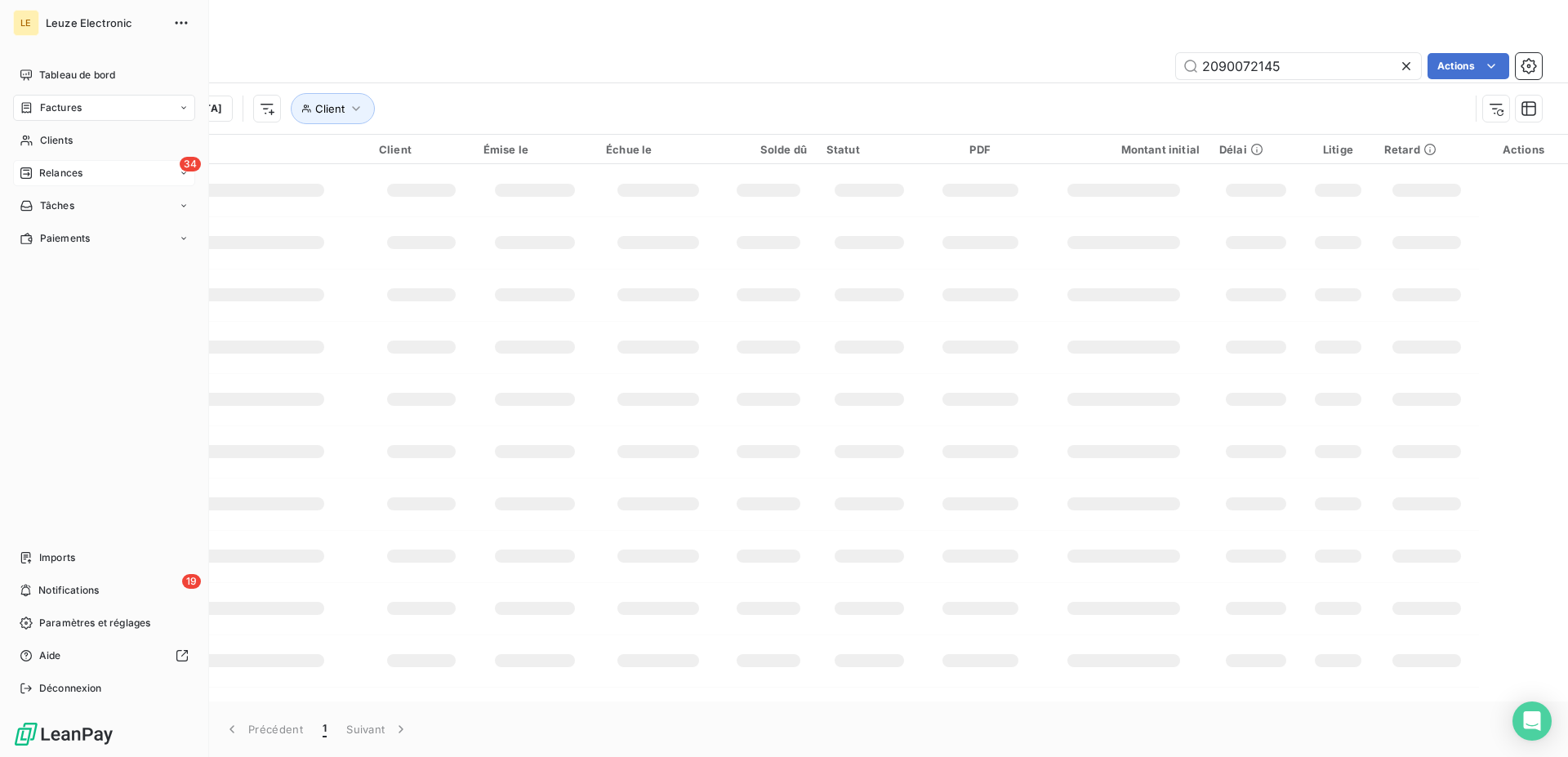
click at [41, 179] on span "Relances" at bounding box center [60, 173] width 44 height 15
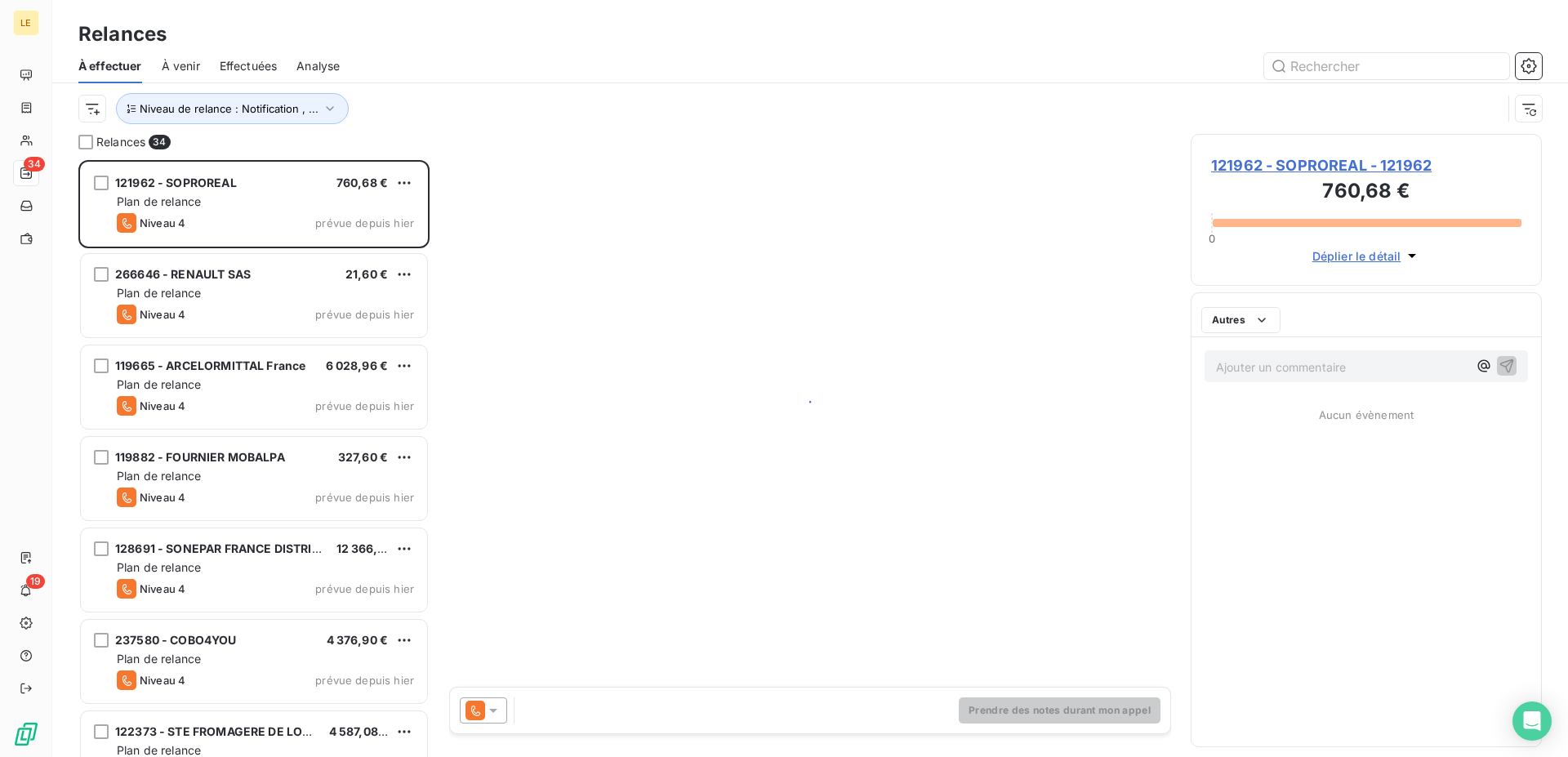
scroll to position [583, 338]
